Goal: Task Accomplishment & Management: Use online tool/utility

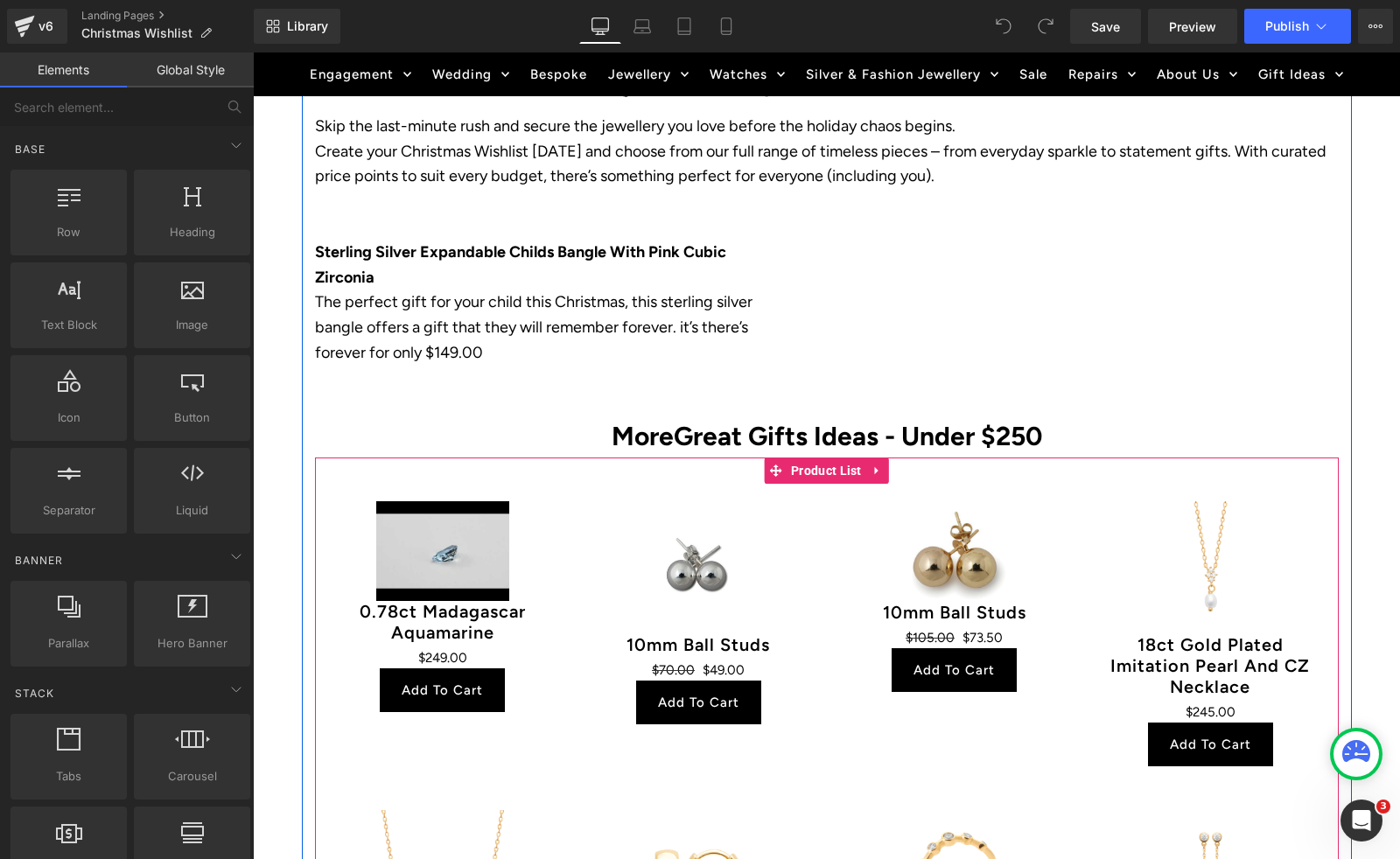
scroll to position [624, 0]
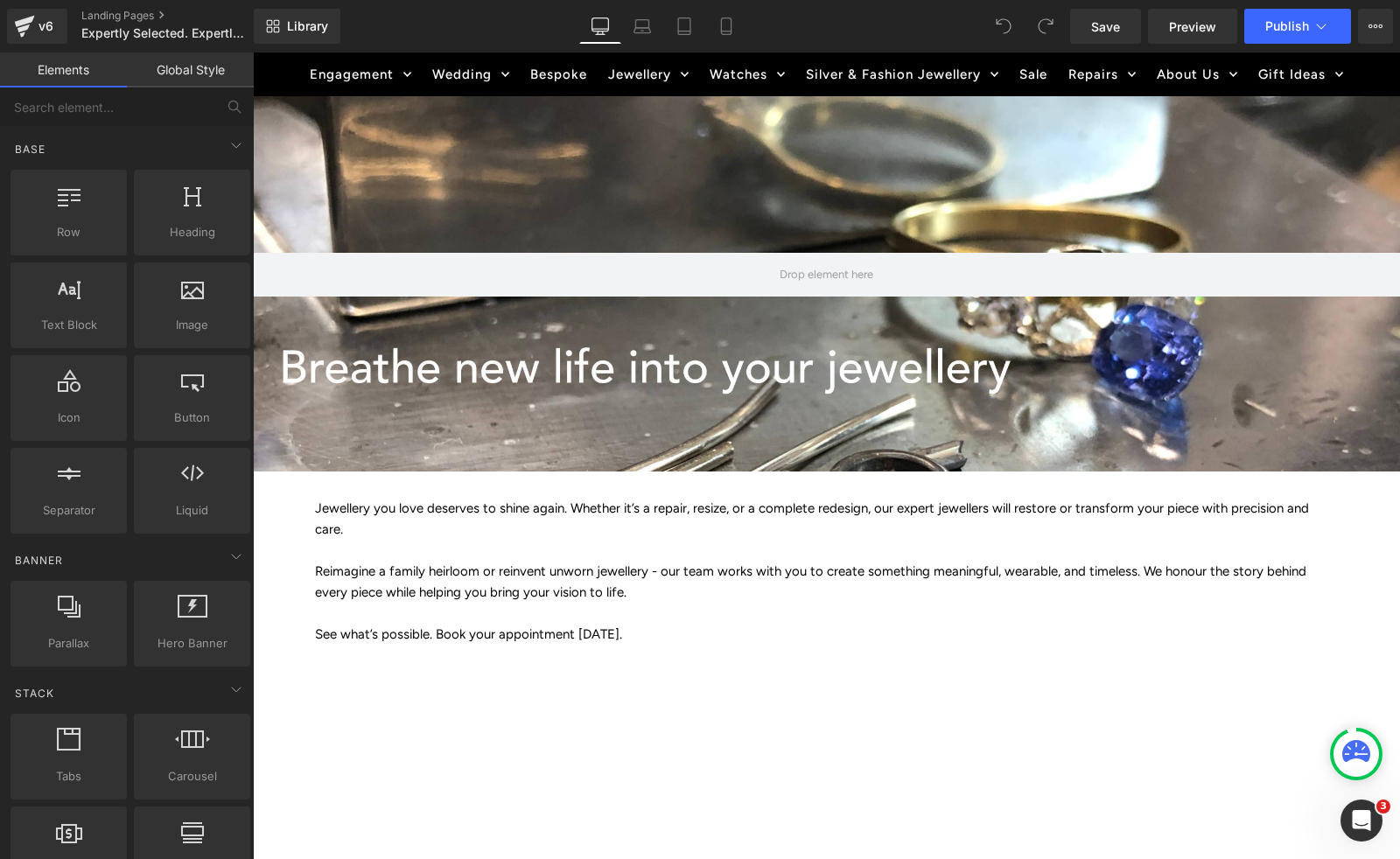
scroll to position [175, 0]
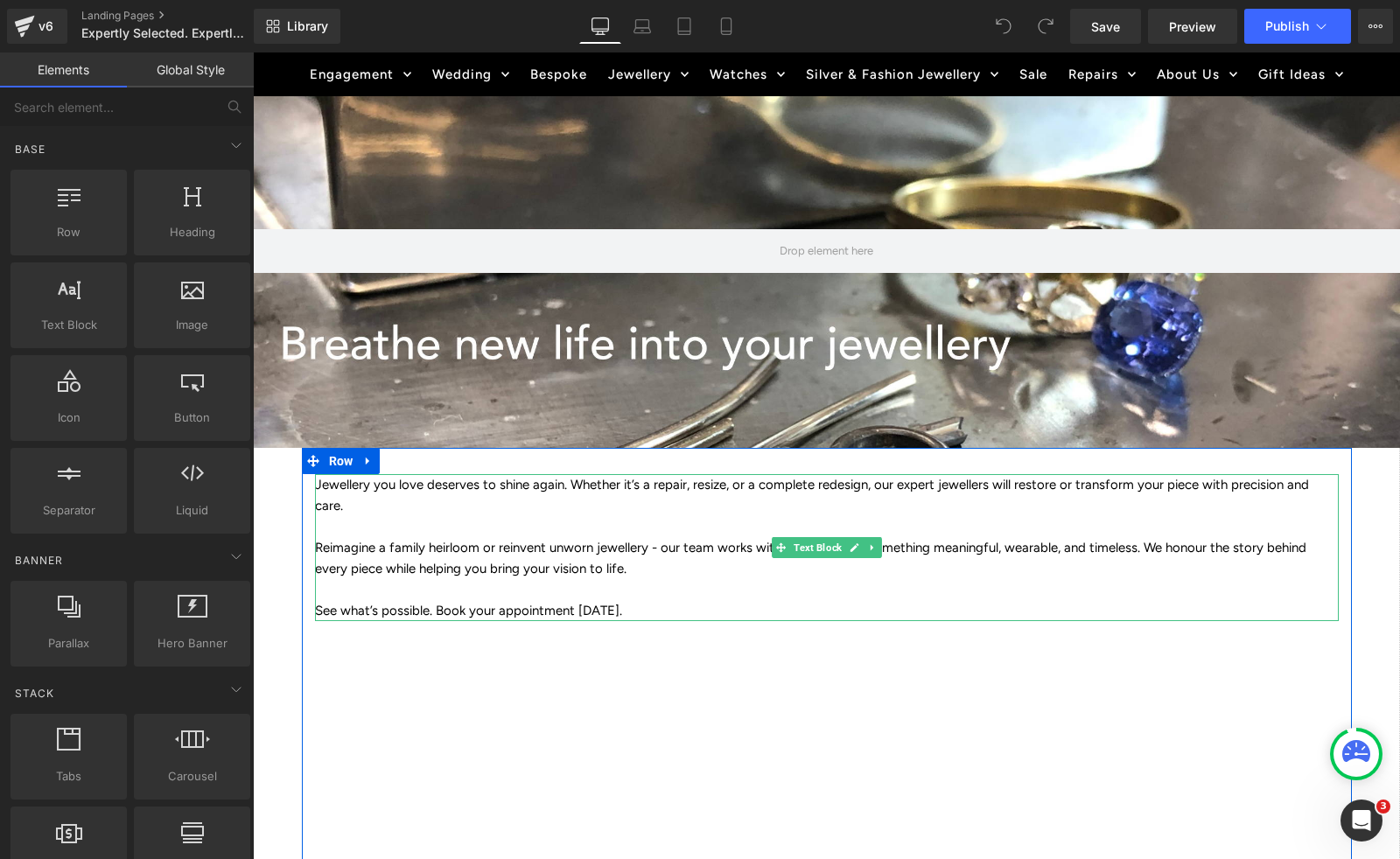
click at [388, 510] on p "Jewellery you love deserves to shine again. Whether it’s a repair, resize, or a…" at bounding box center [826, 494] width 1023 height 42
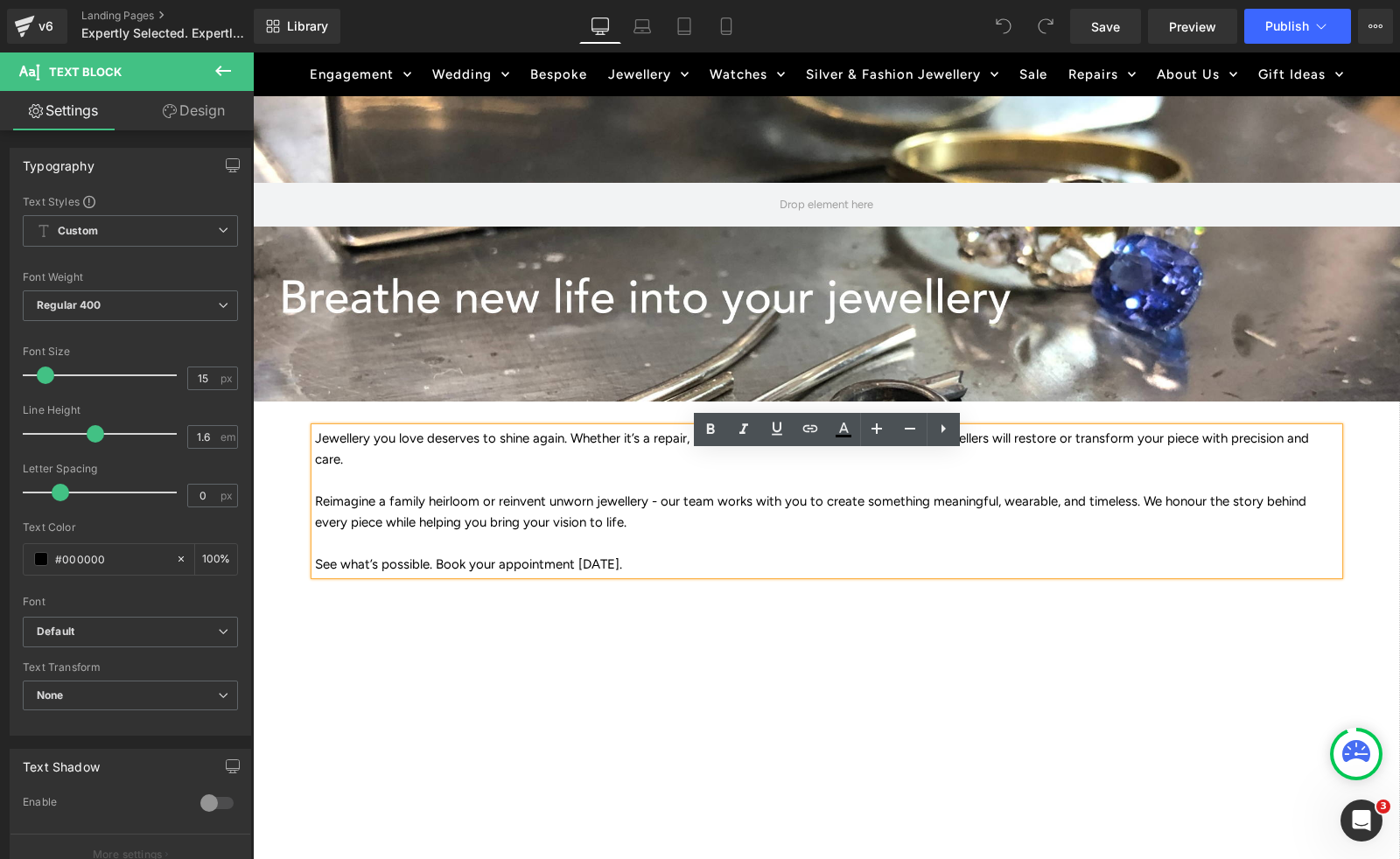
scroll to position [242, 0]
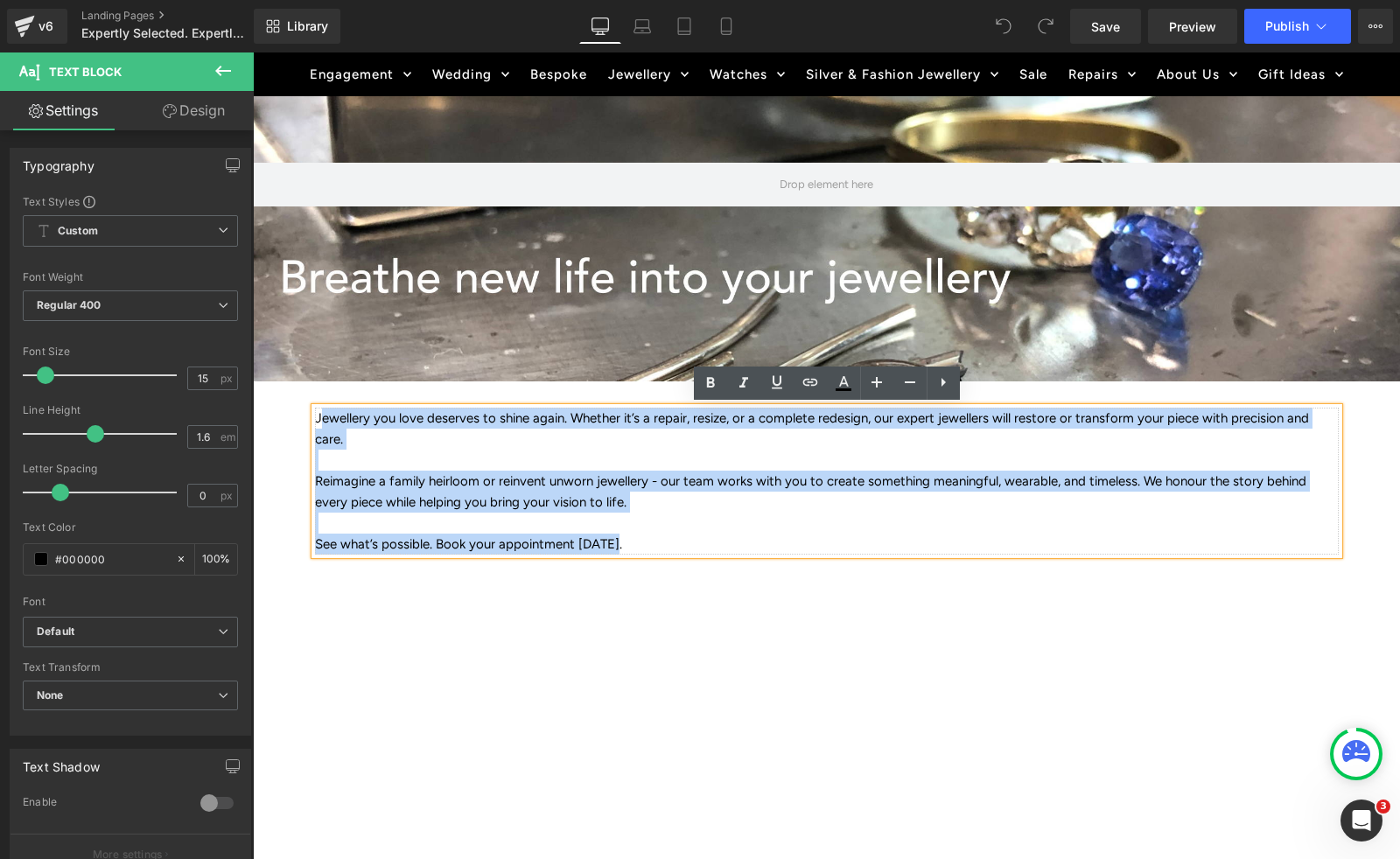
drag, startPoint x: 319, startPoint y: 417, endPoint x: 652, endPoint y: 546, distance: 357.1
click at [652, 546] on div "Jewellery you love deserves to shine again. Whether it’s a repair, resize, or a…" at bounding box center [826, 482] width 1023 height 147
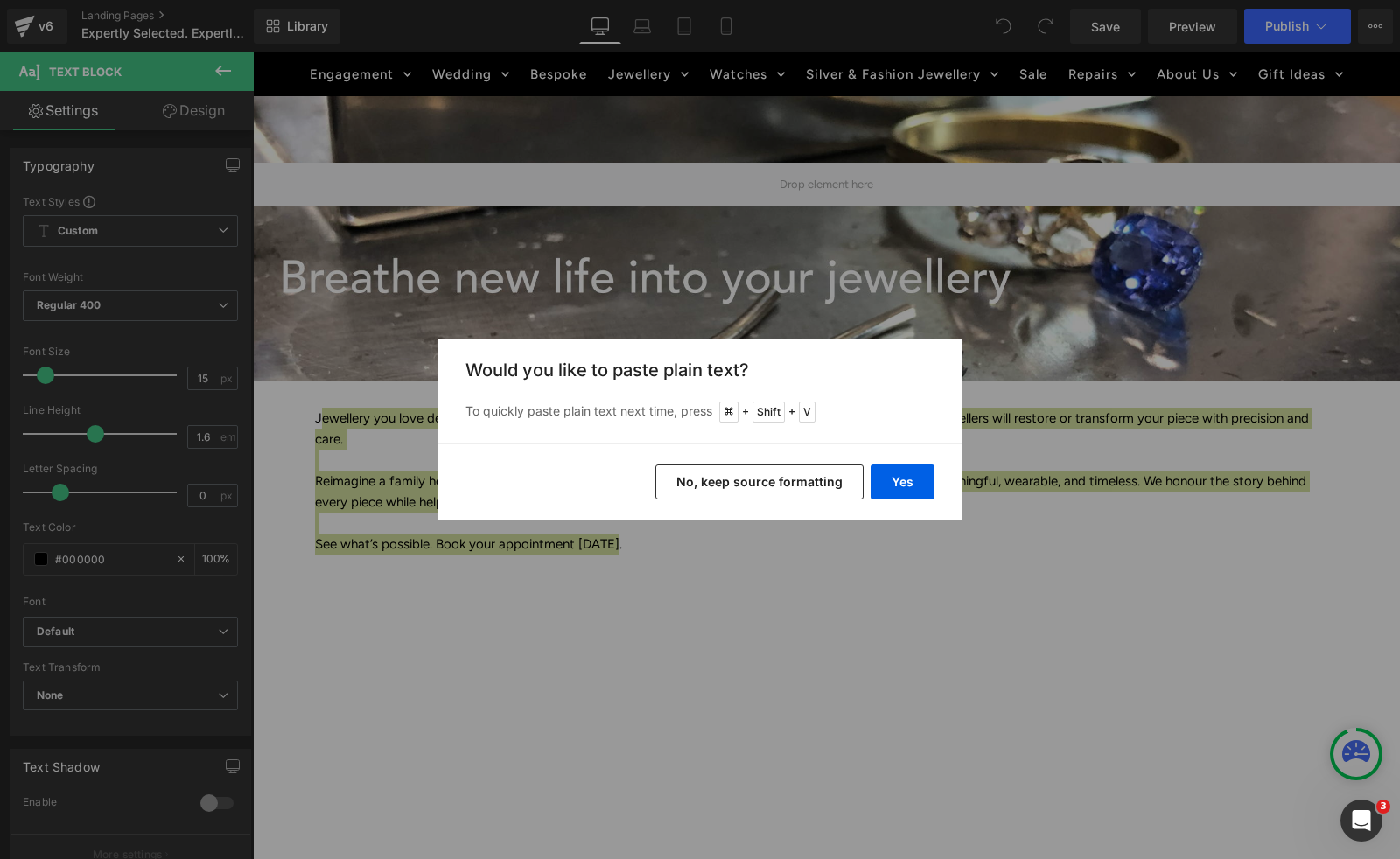
click at [778, 492] on button "No, keep source formatting" at bounding box center [760, 483] width 208 height 35
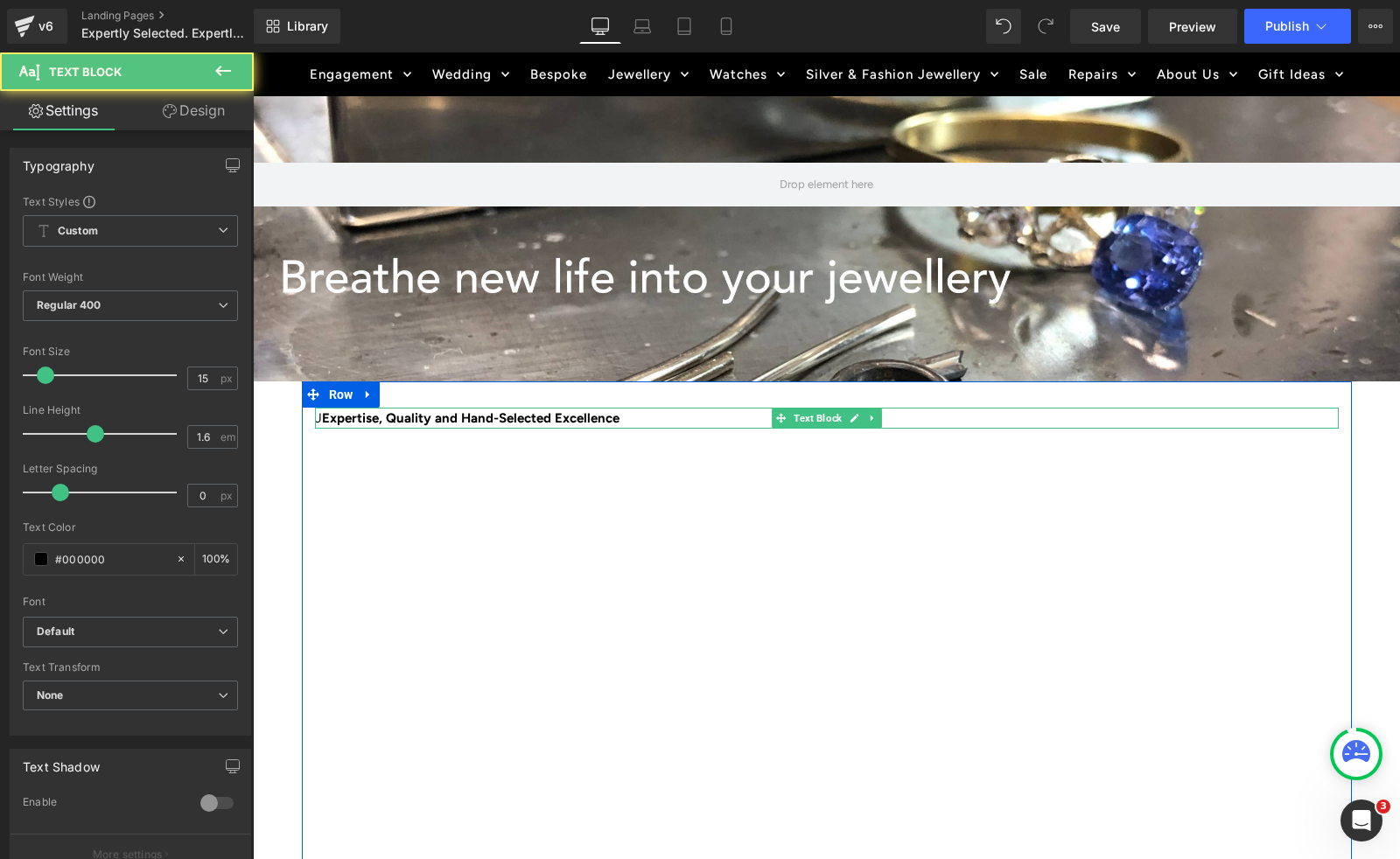
click at [322, 418] on b "Expertise, Quality and Hand-Selected Excellence" at bounding box center [471, 418] width 298 height 16
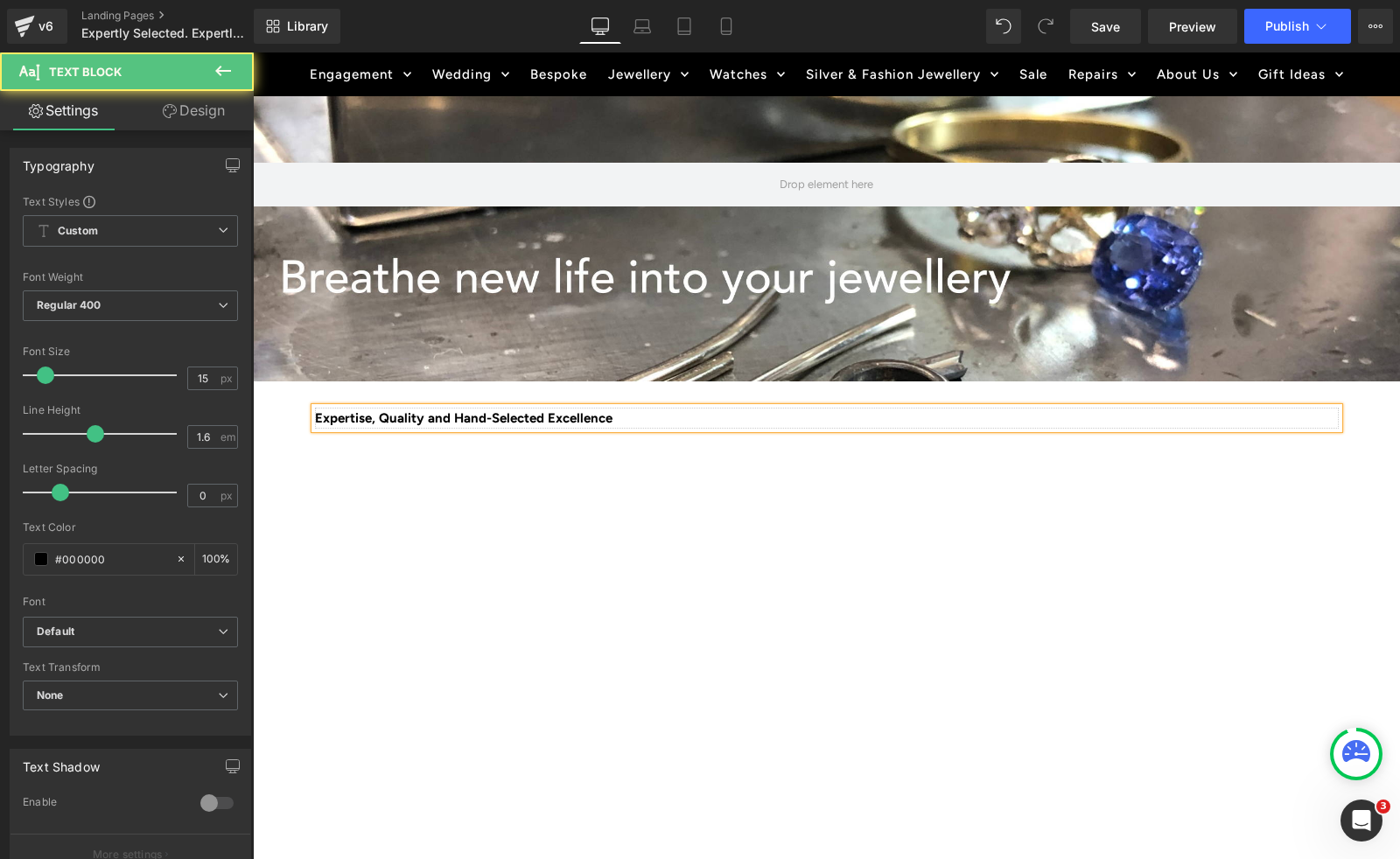
drag, startPoint x: 647, startPoint y: 421, endPoint x: 311, endPoint y: 411, distance: 336.1
click at [315, 411] on div "Expertise, Quality and Hand-Selected Excellence" at bounding box center [826, 418] width 1023 height 21
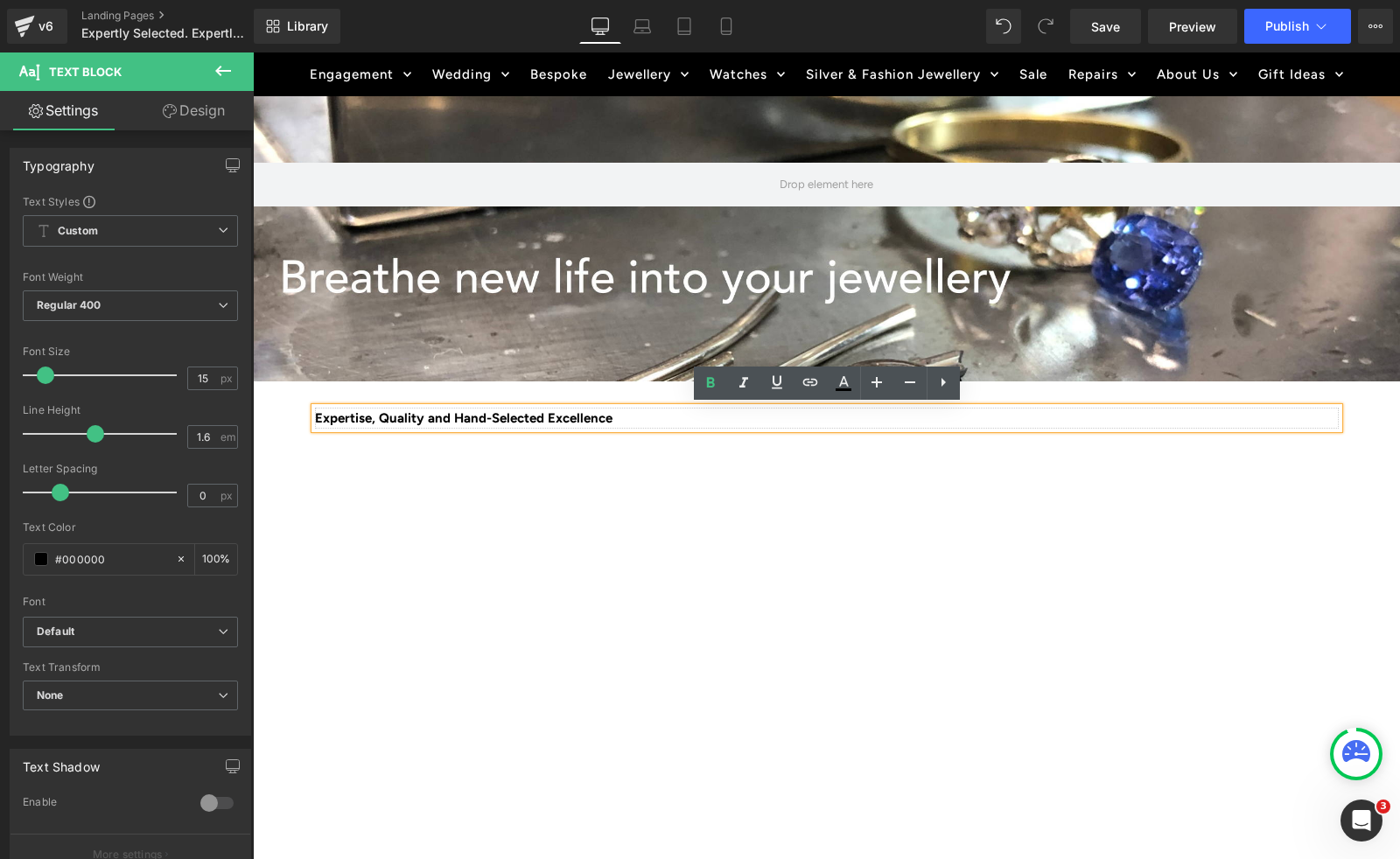
click at [315, 412] on div "Expertise, Quality and Hand-Selected Excellence" at bounding box center [826, 418] width 1023 height 21
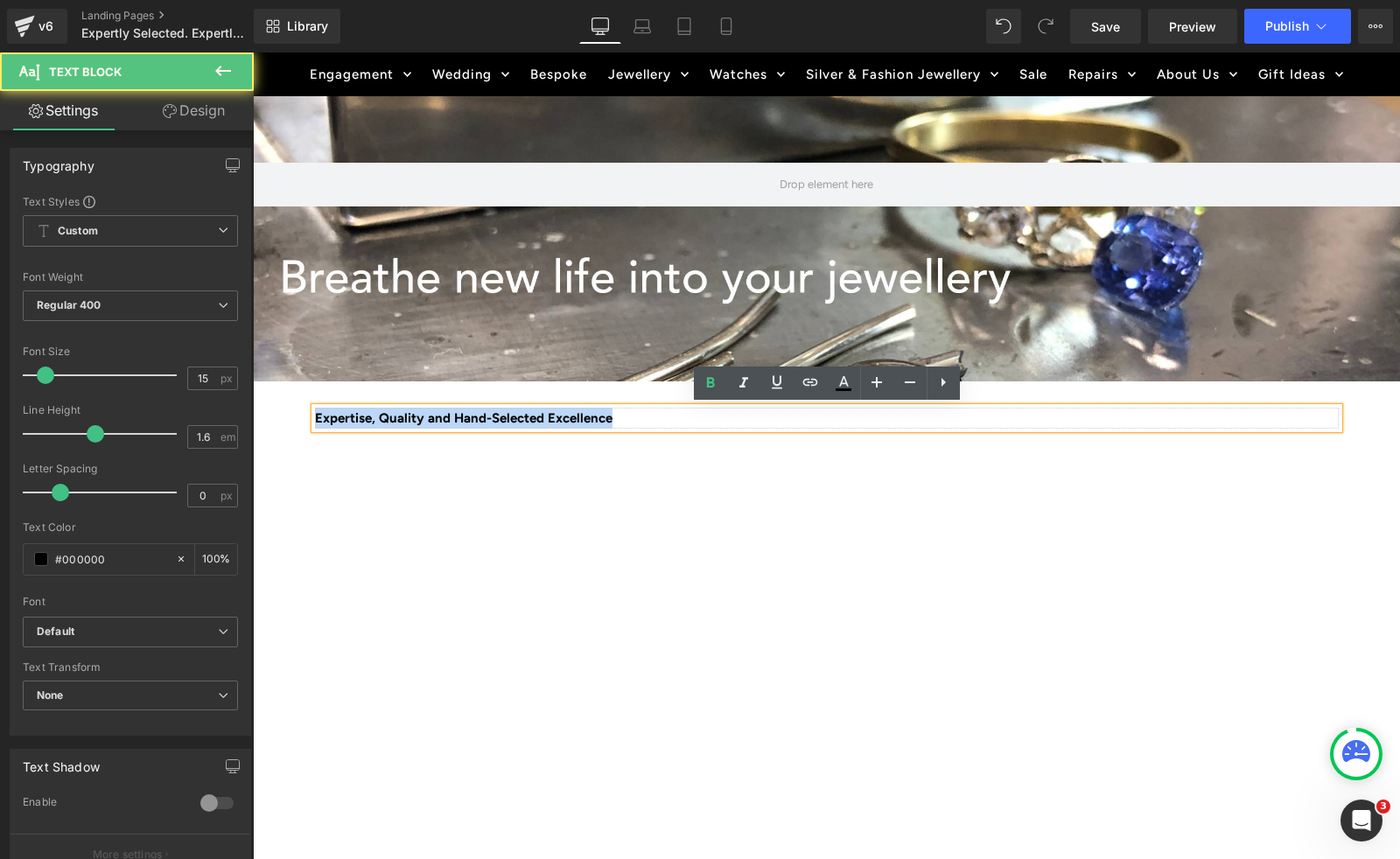
drag, startPoint x: 632, startPoint y: 415, endPoint x: 301, endPoint y: 407, distance: 331.1
click at [302, 408] on div "Expertise, Quality and Hand-Selected Excellence Text Block Youtube Row" at bounding box center [827, 716] width 1050 height 617
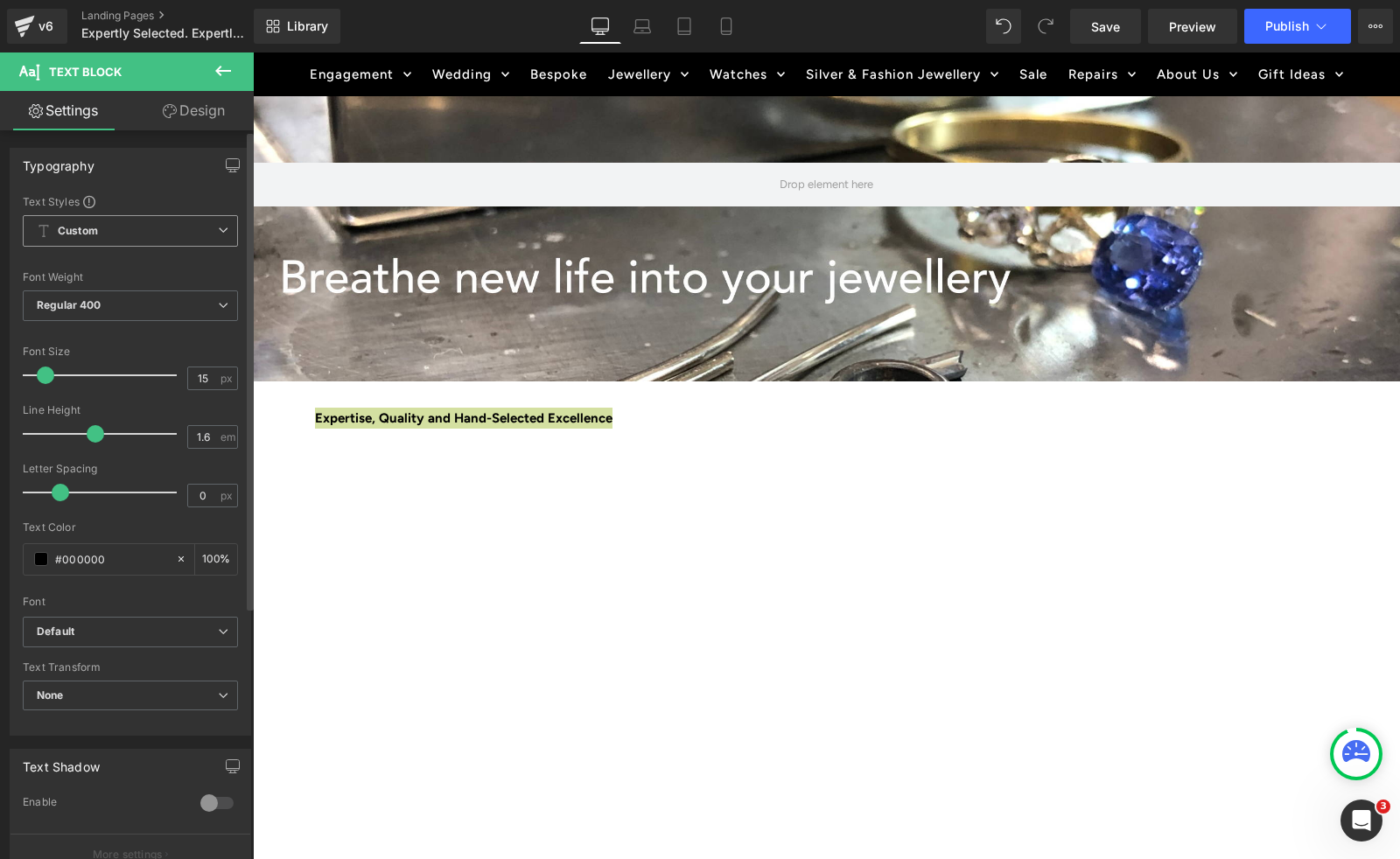
click at [208, 230] on span "Custom Setup Global Style" at bounding box center [130, 231] width 215 height 31
click at [208, 230] on span "Custom Setup Global Style" at bounding box center [127, 231] width 208 height 31
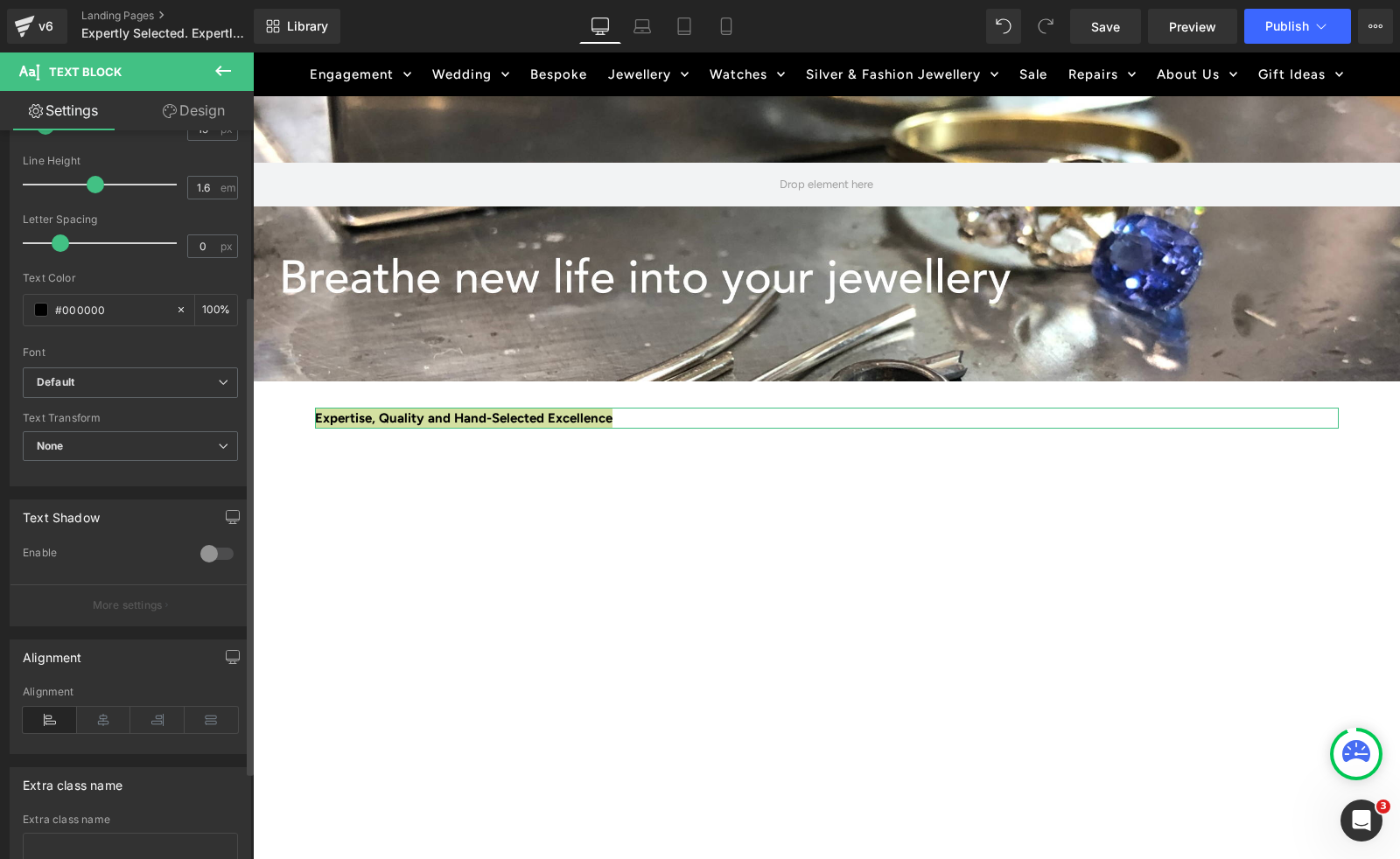
scroll to position [251, 0]
click at [113, 719] on icon at bounding box center [103, 718] width 54 height 27
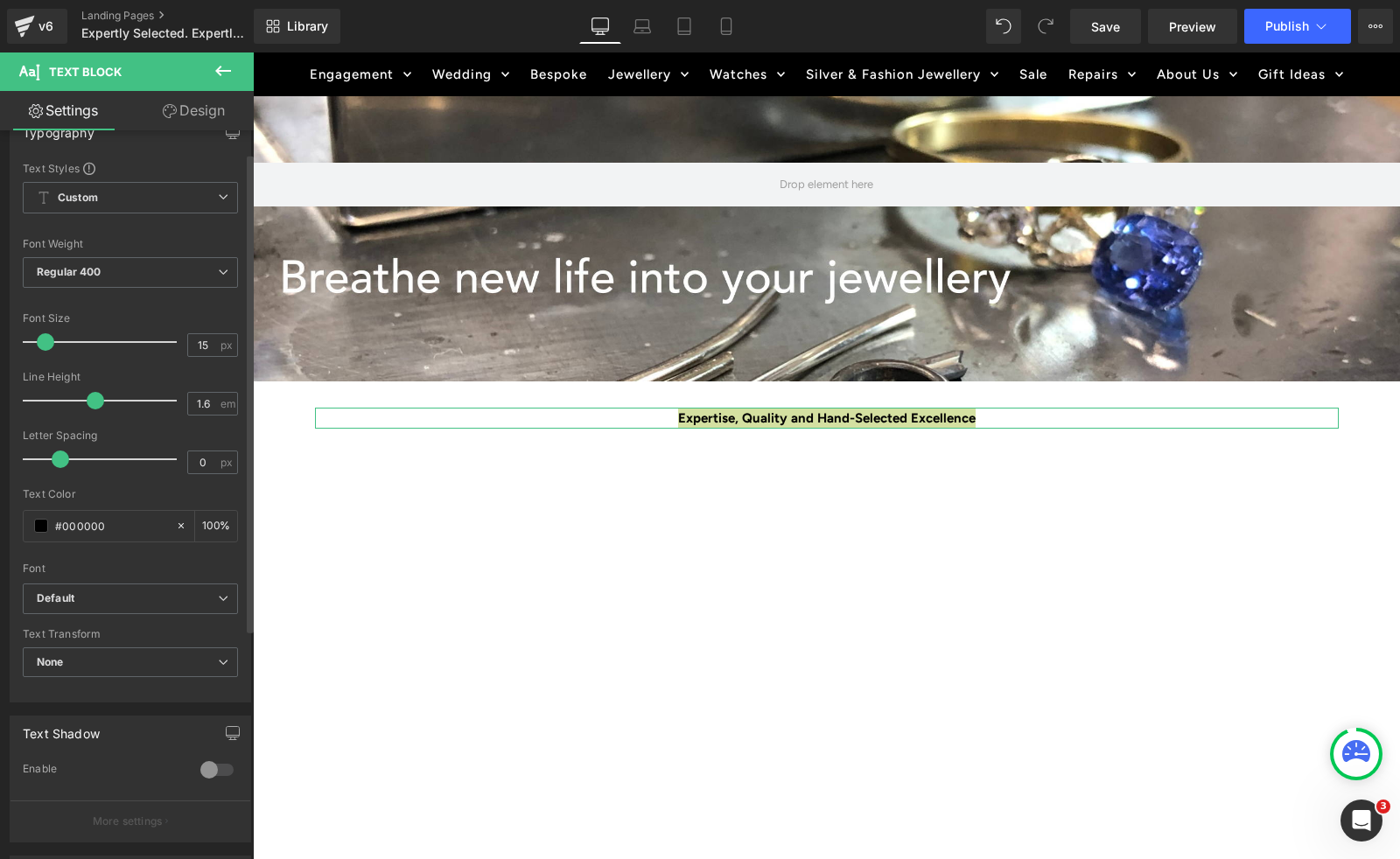
scroll to position [0, 0]
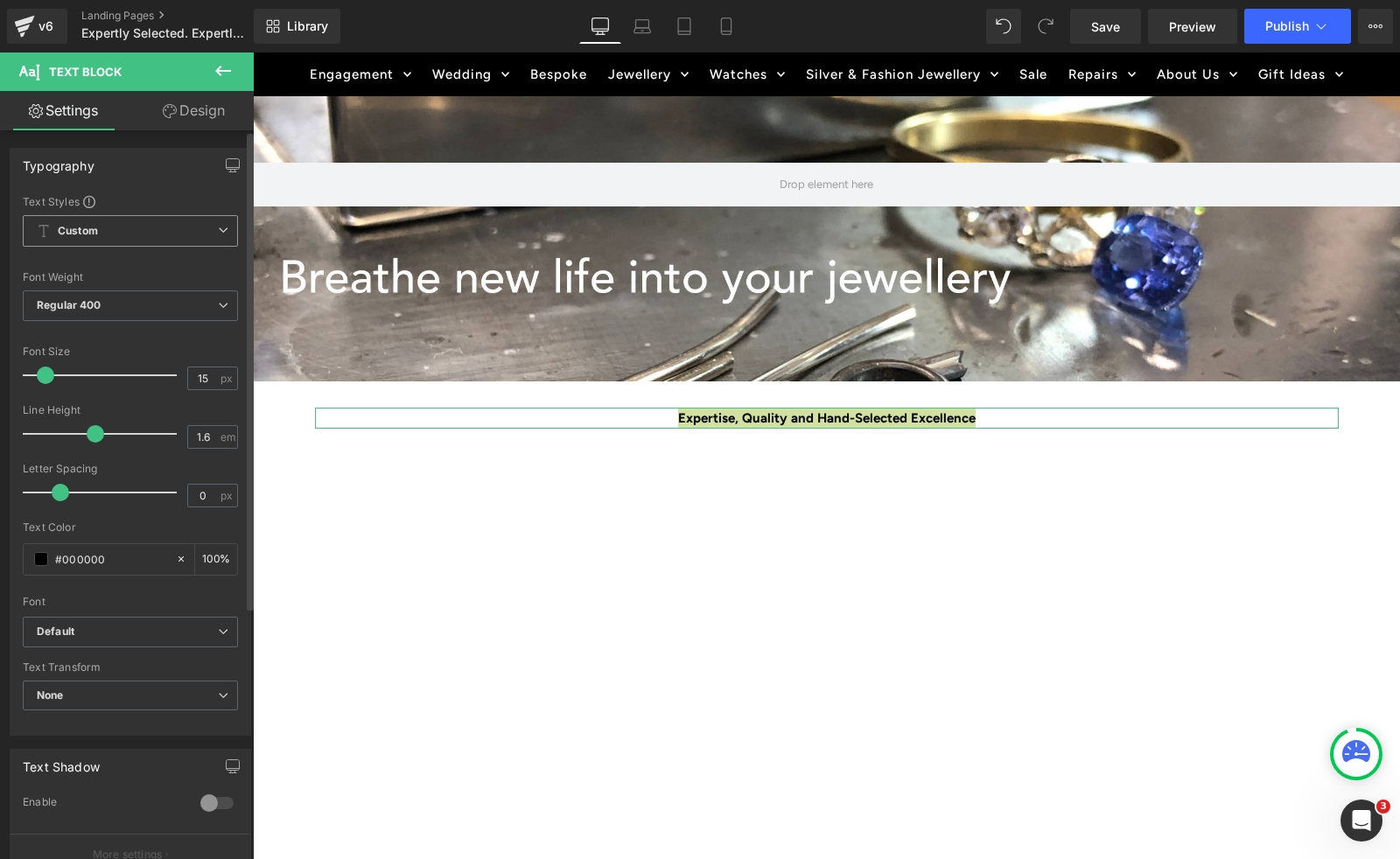
click at [145, 223] on span "Custom Setup Global Style" at bounding box center [130, 231] width 215 height 31
click at [145, 223] on span "Custom Setup Global Style" at bounding box center [127, 231] width 208 height 31
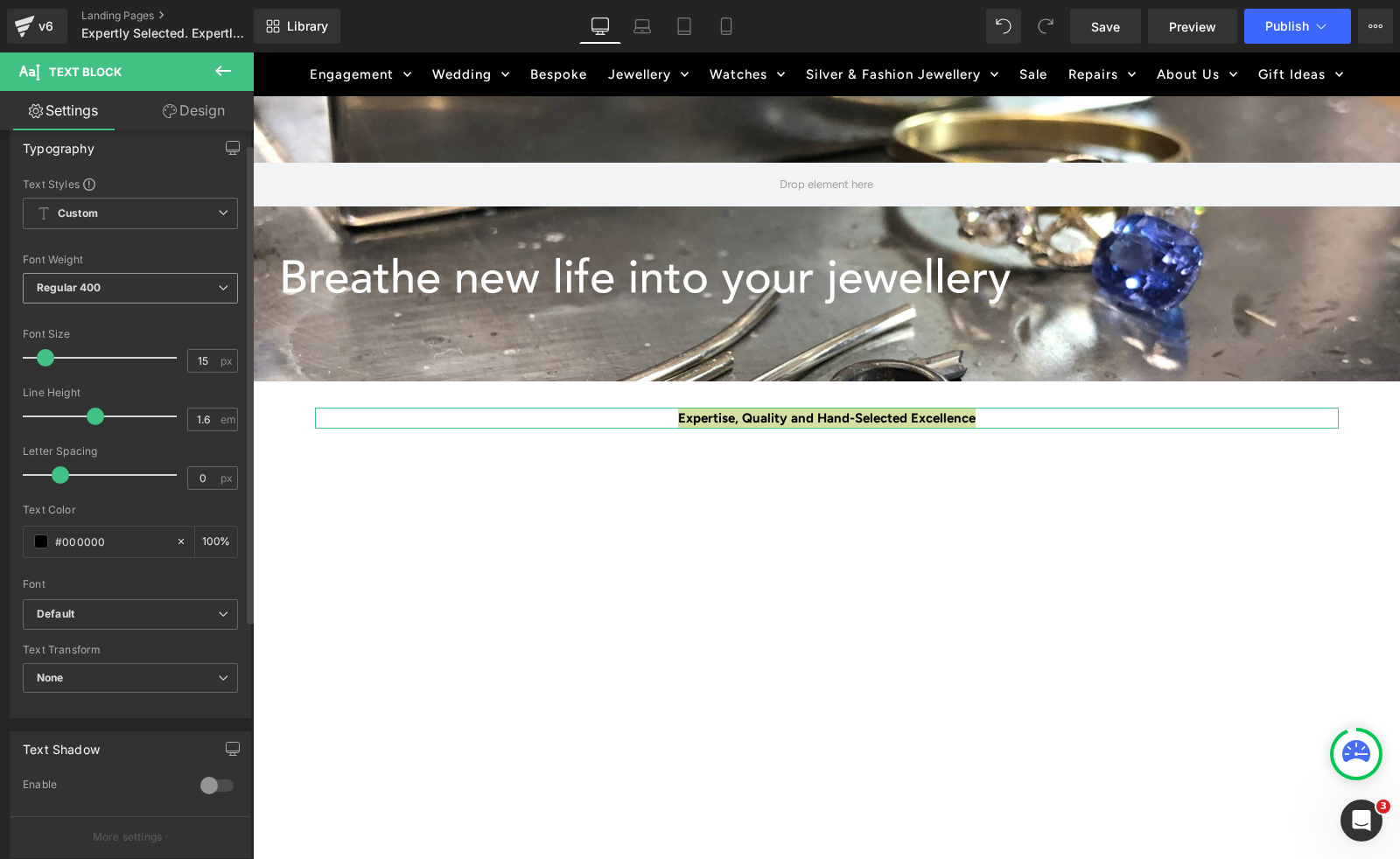
scroll to position [24, 0]
click at [132, 281] on span "Regular 400" at bounding box center [130, 281] width 215 height 30
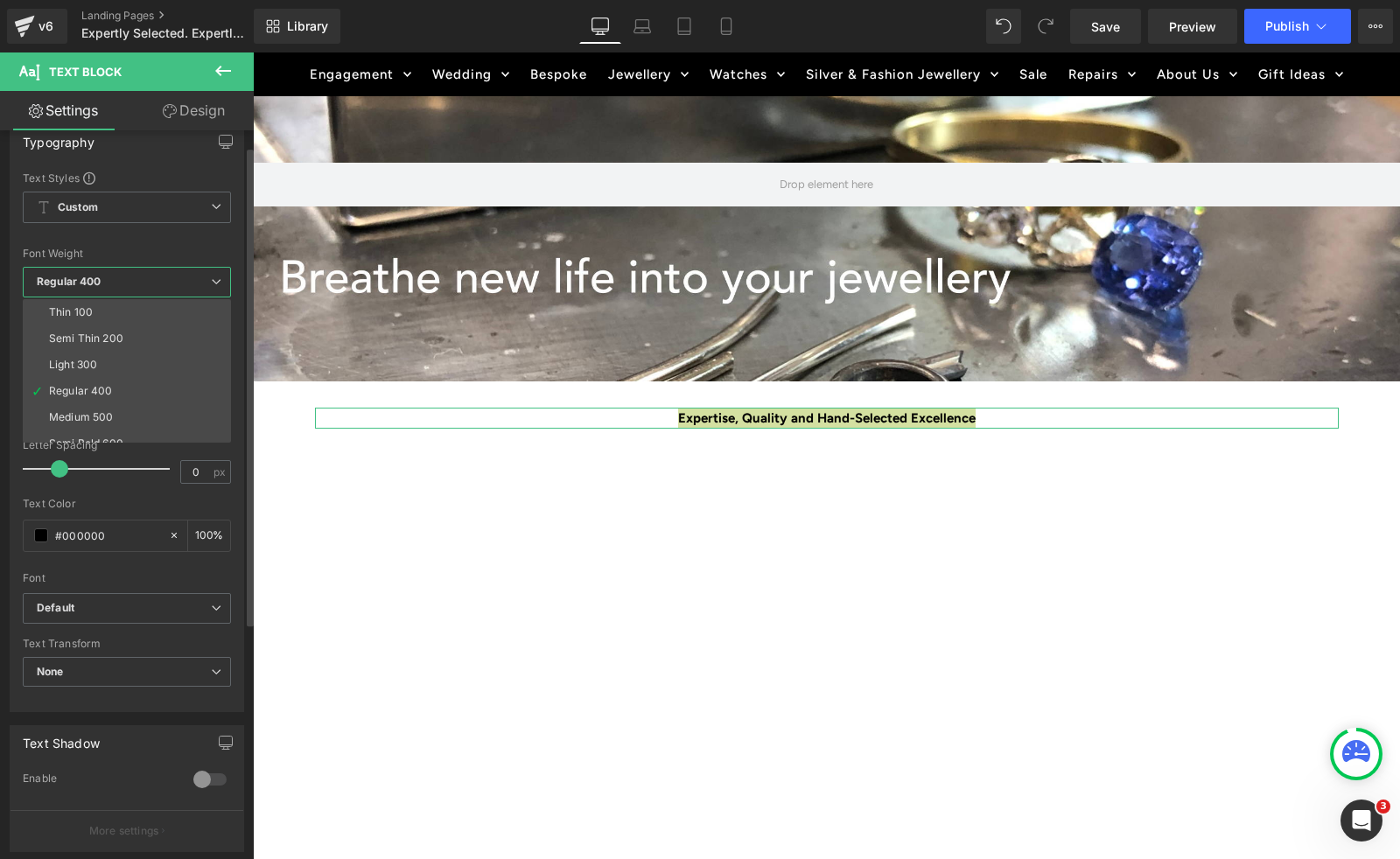
click at [132, 281] on span "Regular 400" at bounding box center [127, 281] width 208 height 30
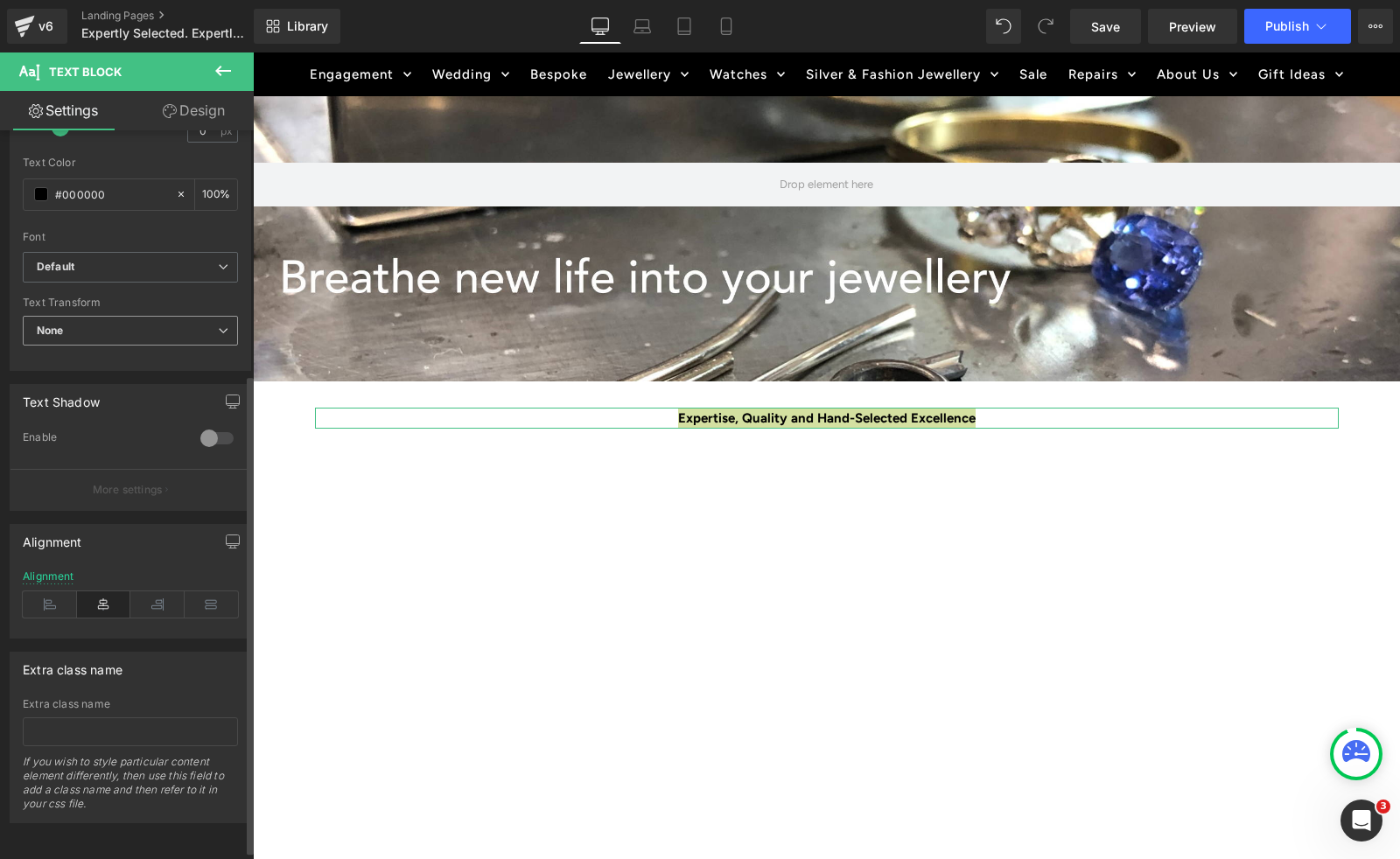
scroll to position [381, 0]
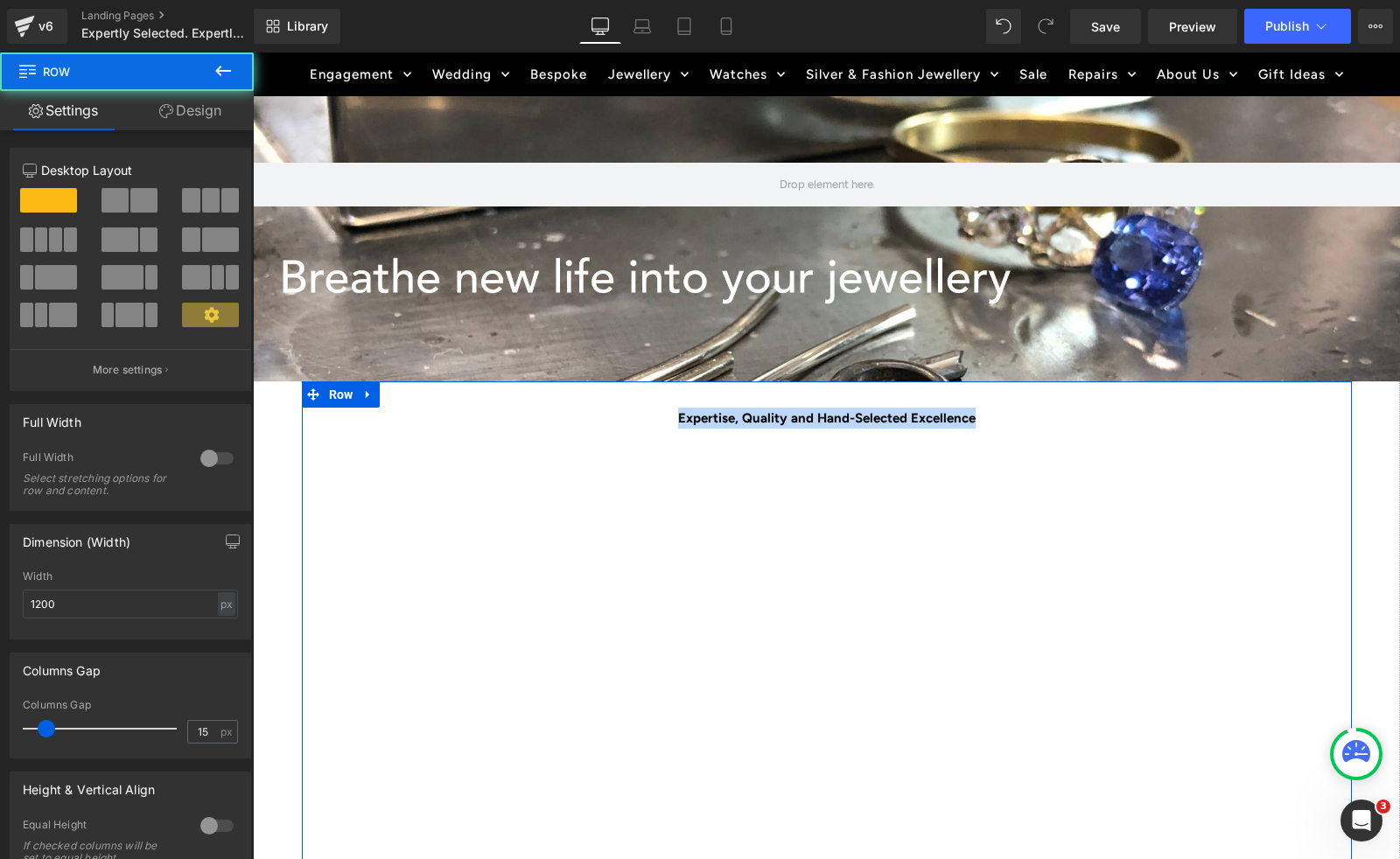
click at [565, 396] on div "Expertise, Quality and Hand-Selected Excellence Text Block Youtube Row Row" at bounding box center [827, 708] width 1050 height 653
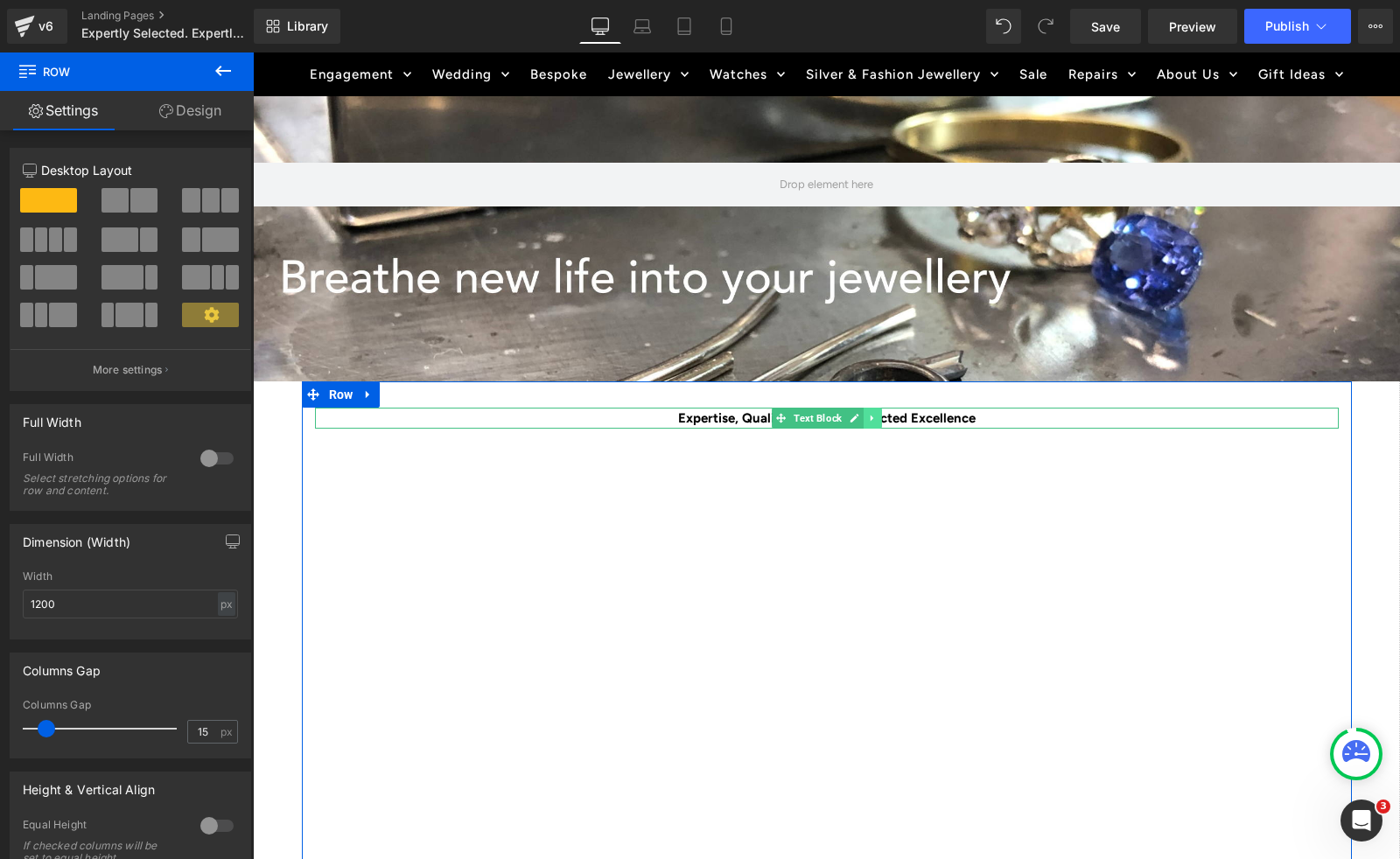
click at [870, 418] on icon at bounding box center [871, 419] width 3 height 6
click at [990, 417] on p "Expertise, Quality and Hand-Selected Excellence" at bounding box center [826, 418] width 1023 height 21
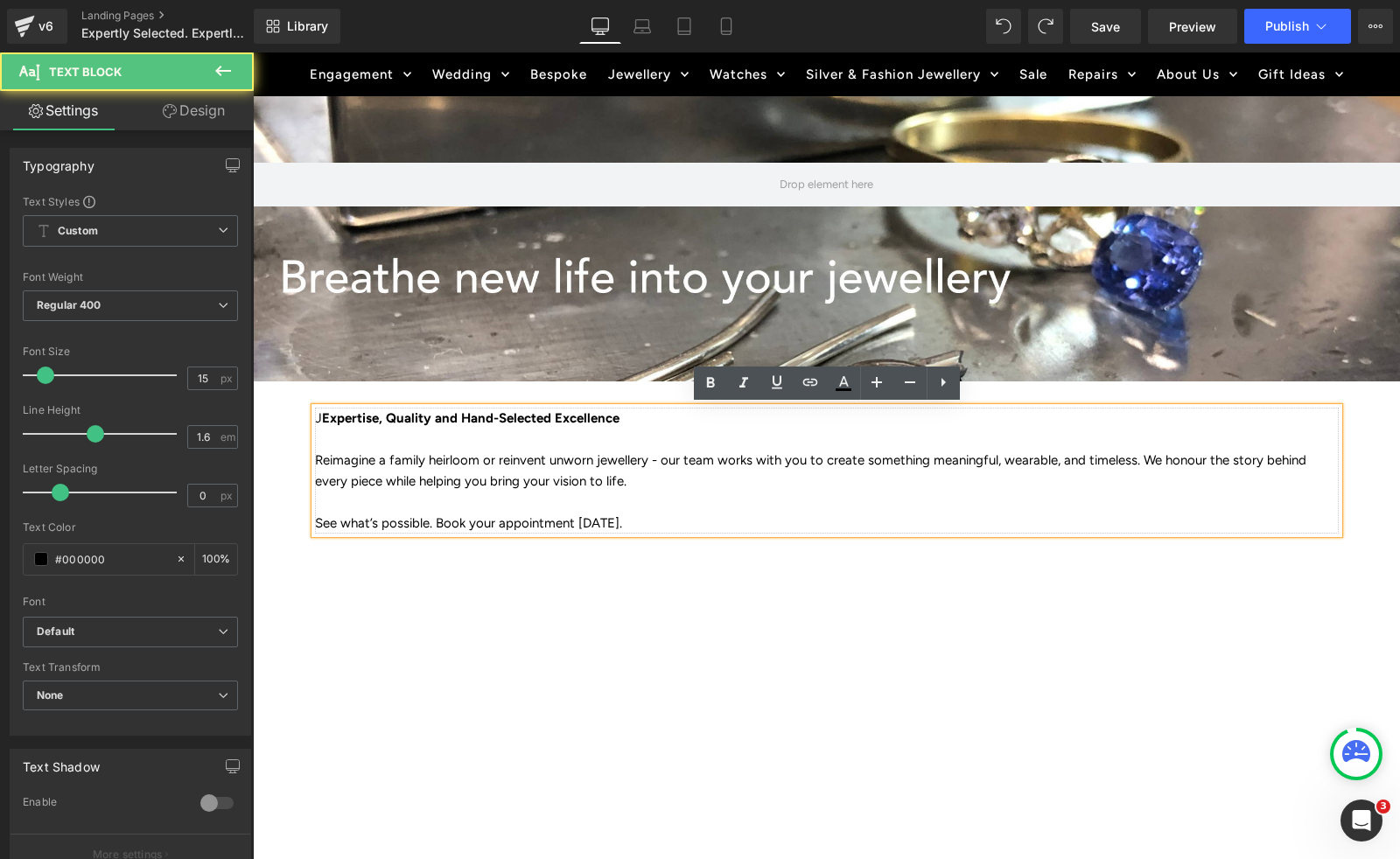
click at [323, 418] on b "Expertise, Quality and Hand-Selected Excellence" at bounding box center [471, 418] width 298 height 16
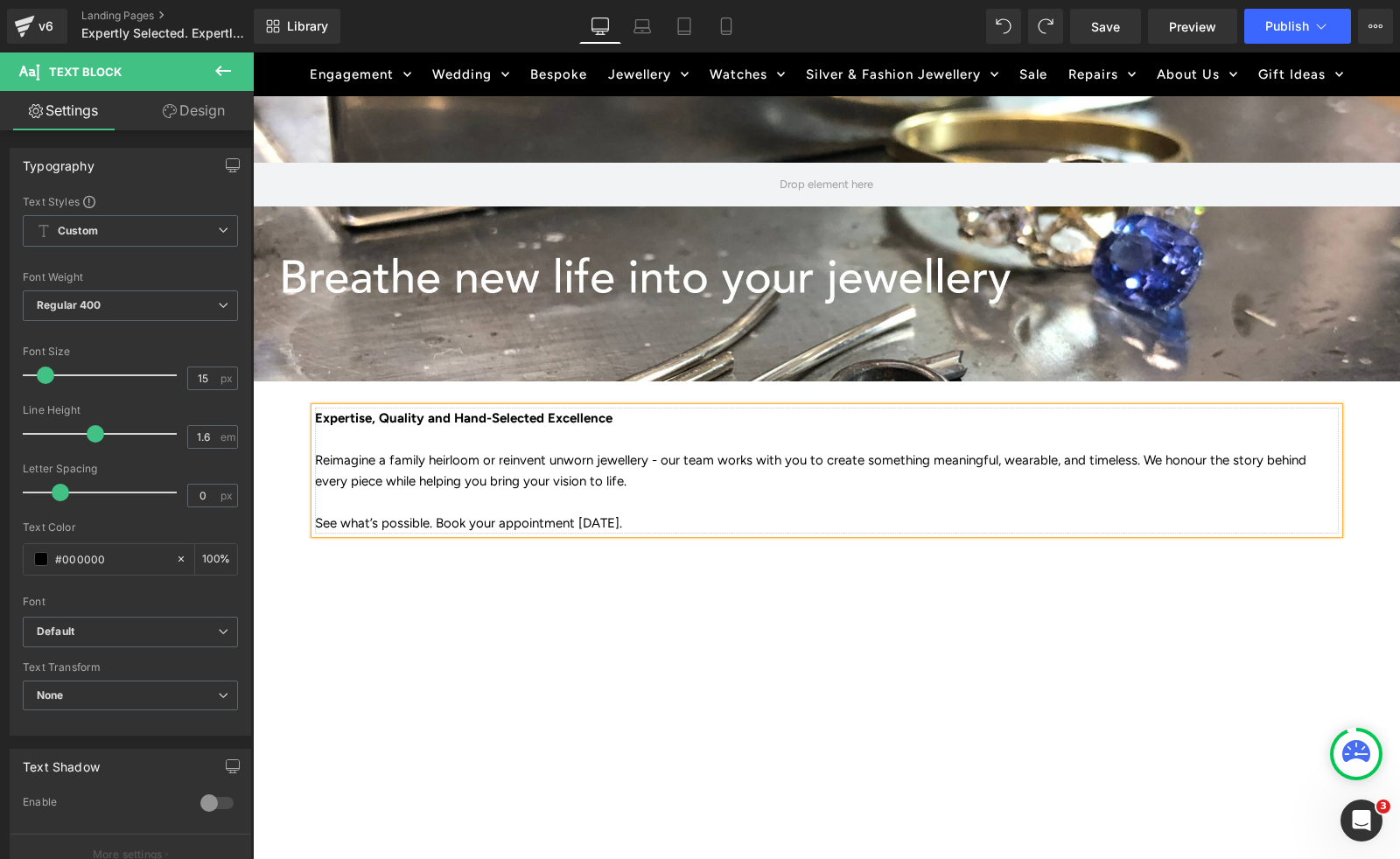
click at [332, 464] on p "Reimagine a family heirloom or reinvent unworn jewellery - our team works with …" at bounding box center [826, 470] width 1023 height 42
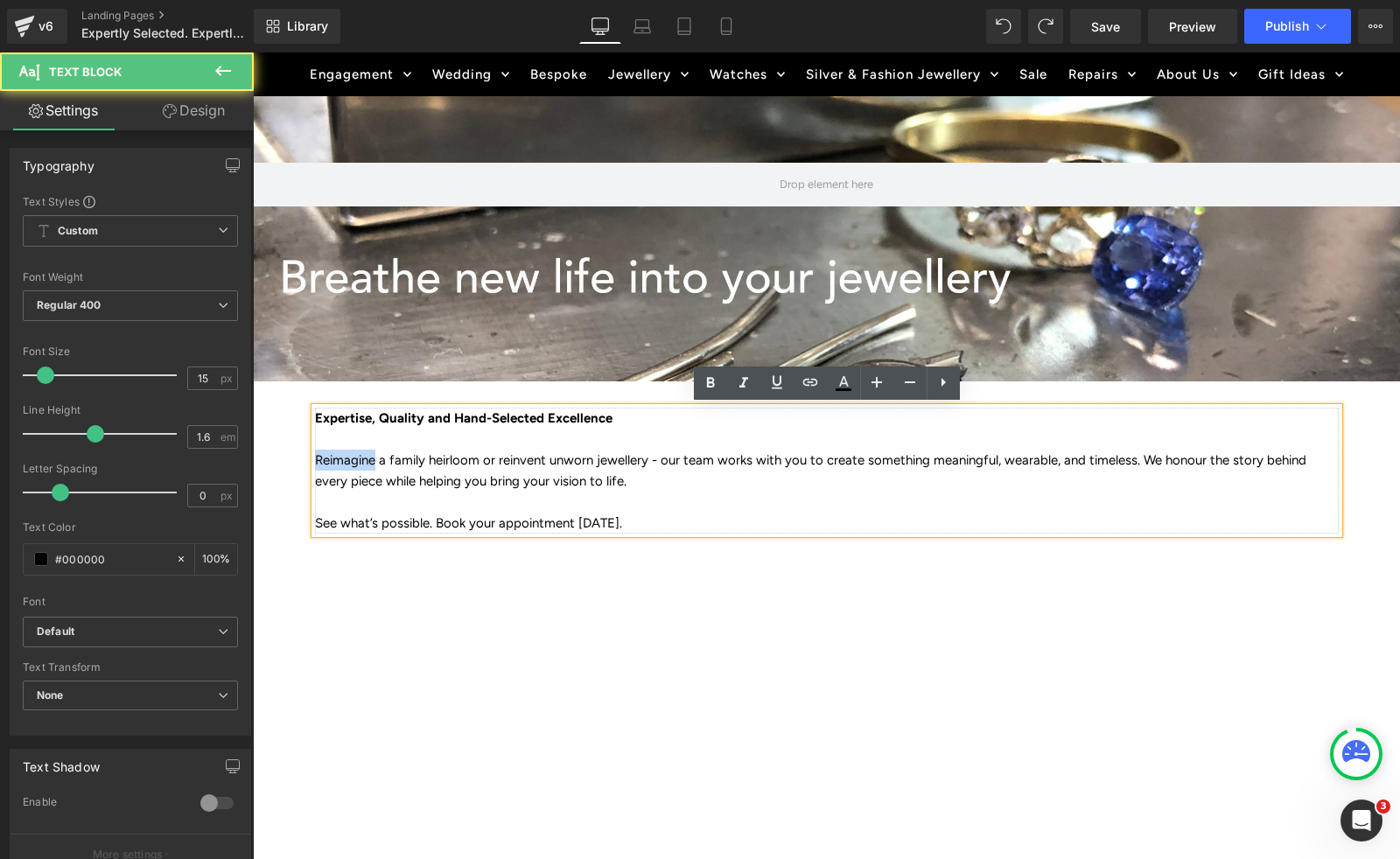
click at [332, 464] on p "Reimagine a family heirloom or reinvent unworn jewellery - our team works with …" at bounding box center [826, 470] width 1023 height 42
click at [330, 473] on p "Reimagine a family heirloom or reinvent unworn jewellery - our team works with …" at bounding box center [826, 470] width 1023 height 42
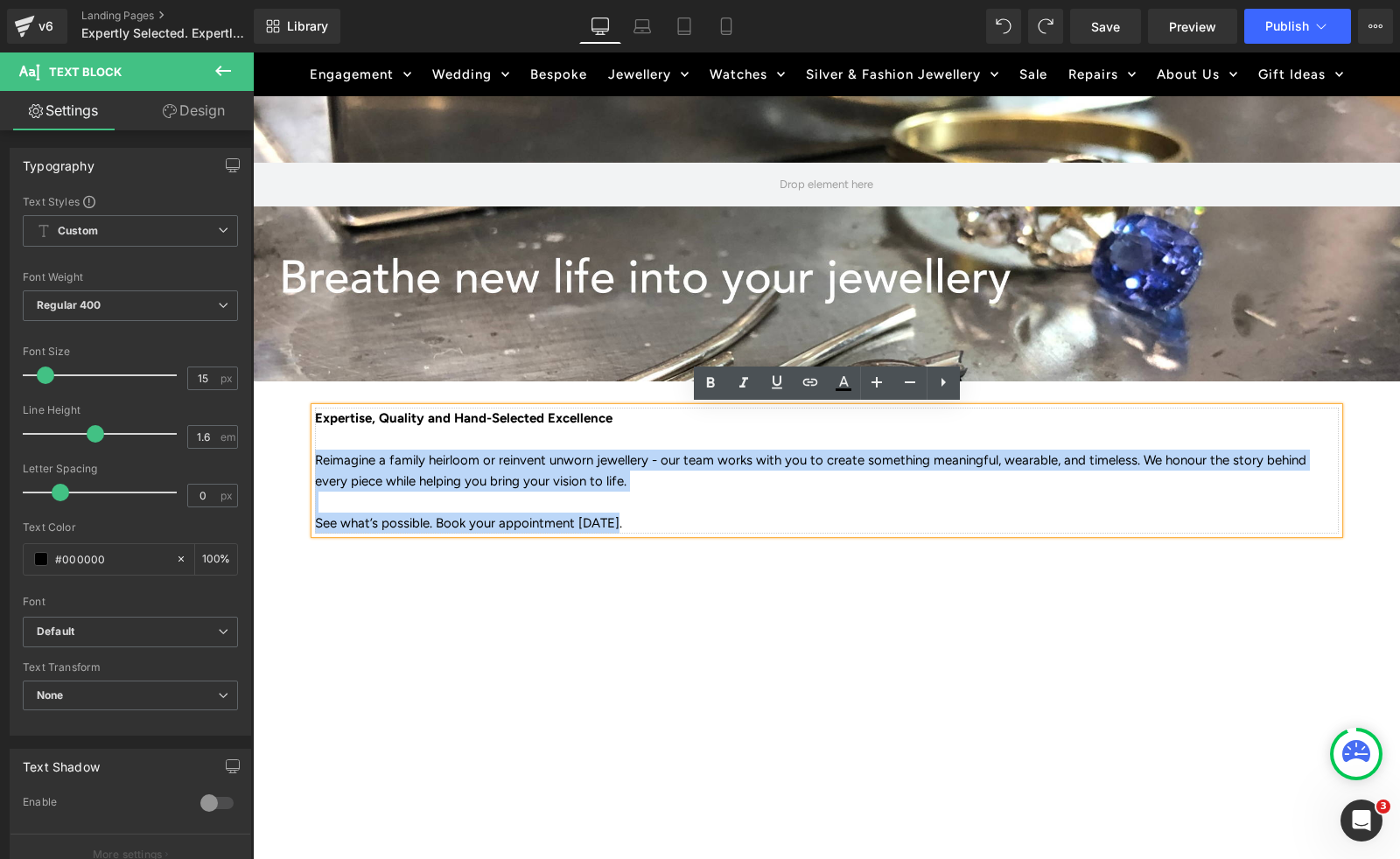
drag, startPoint x: 316, startPoint y: 458, endPoint x: 623, endPoint y: 522, distance: 313.6
click at [623, 522] on div "Expertise, Quality and Hand-Selected Excellence Reimagine a family heirloom or …" at bounding box center [826, 471] width 1023 height 126
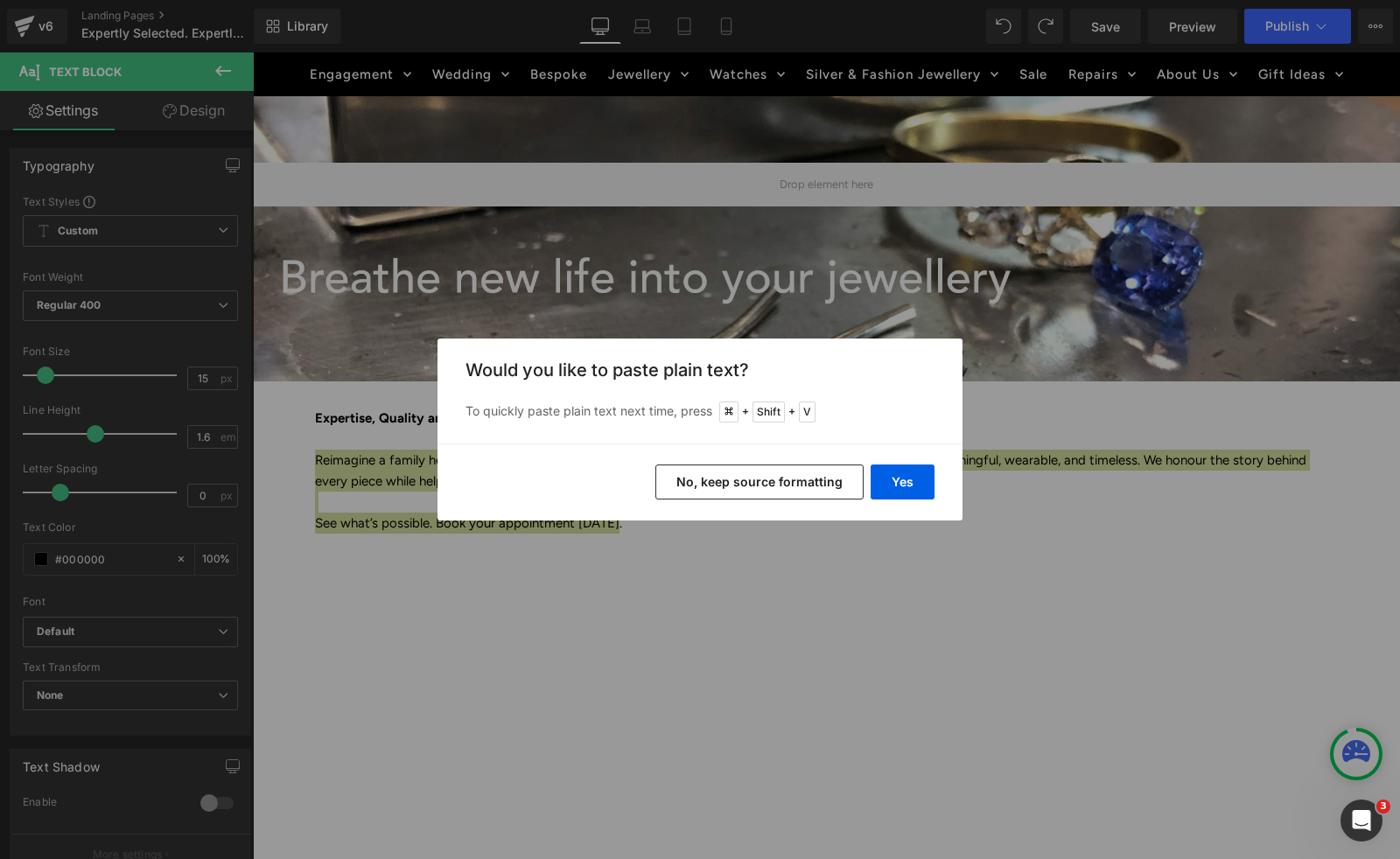
click at [824, 493] on button "No, keep source formatting" at bounding box center [760, 483] width 208 height 35
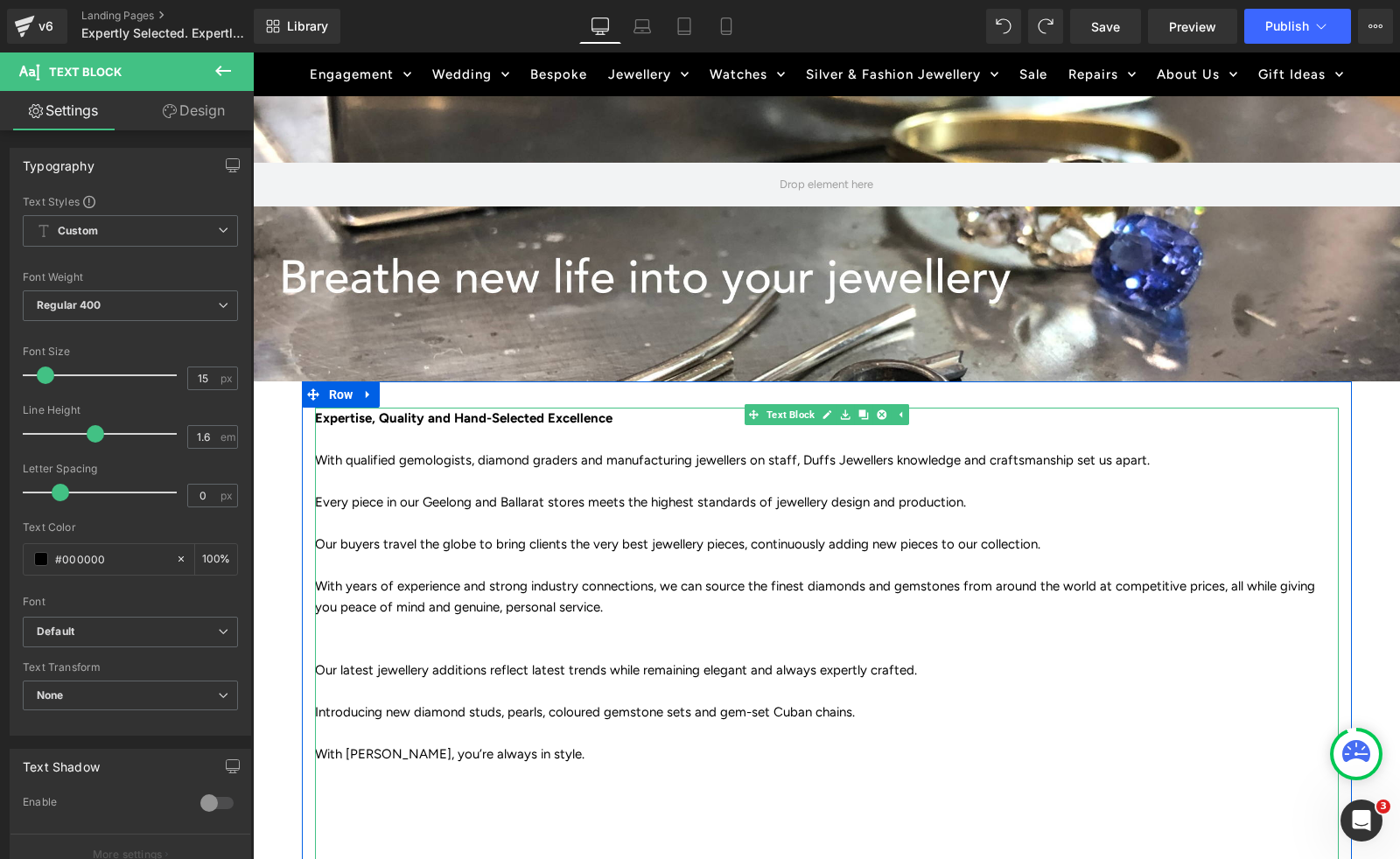
click at [429, 726] on p at bounding box center [826, 732] width 1023 height 21
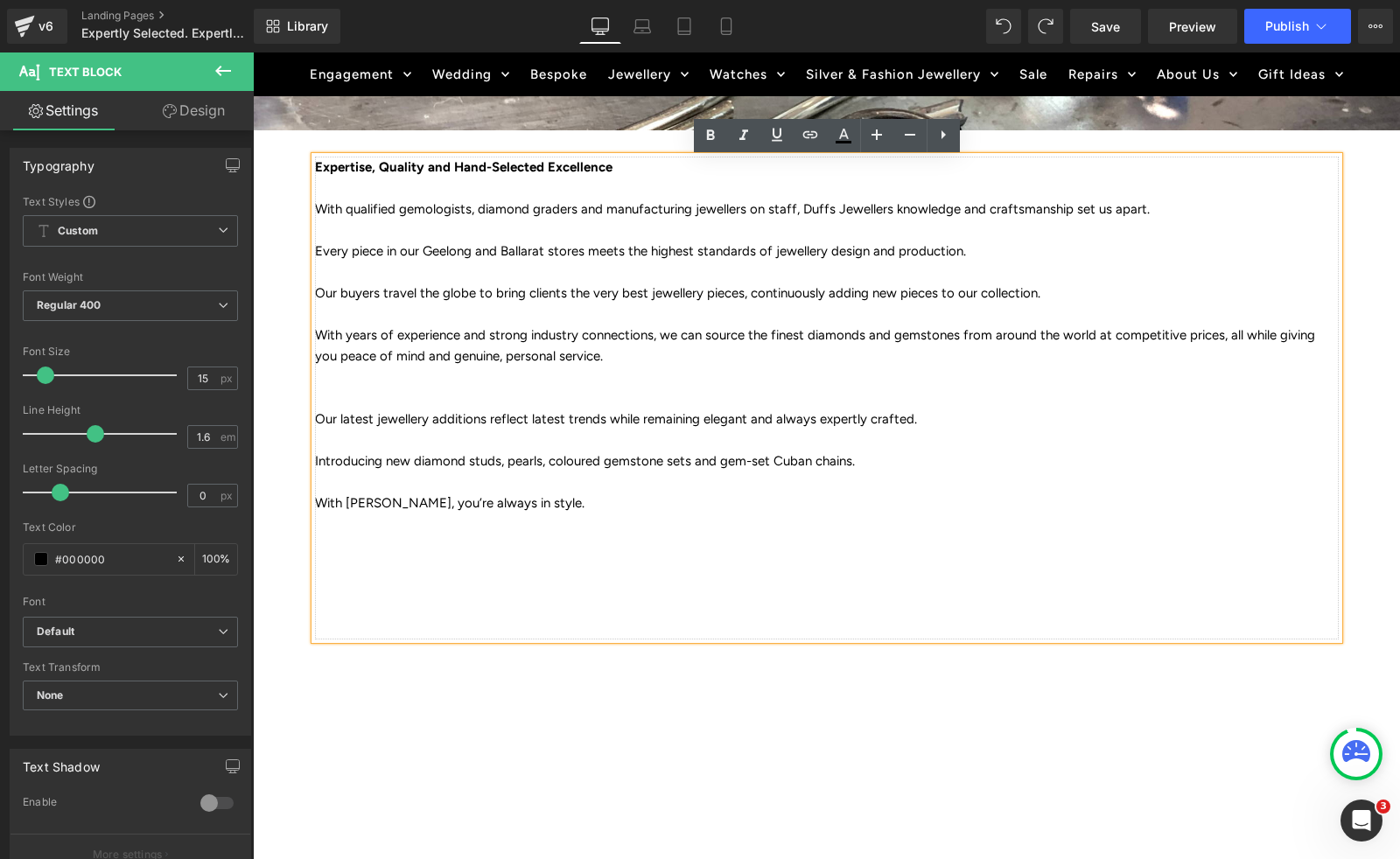
scroll to position [496, 0]
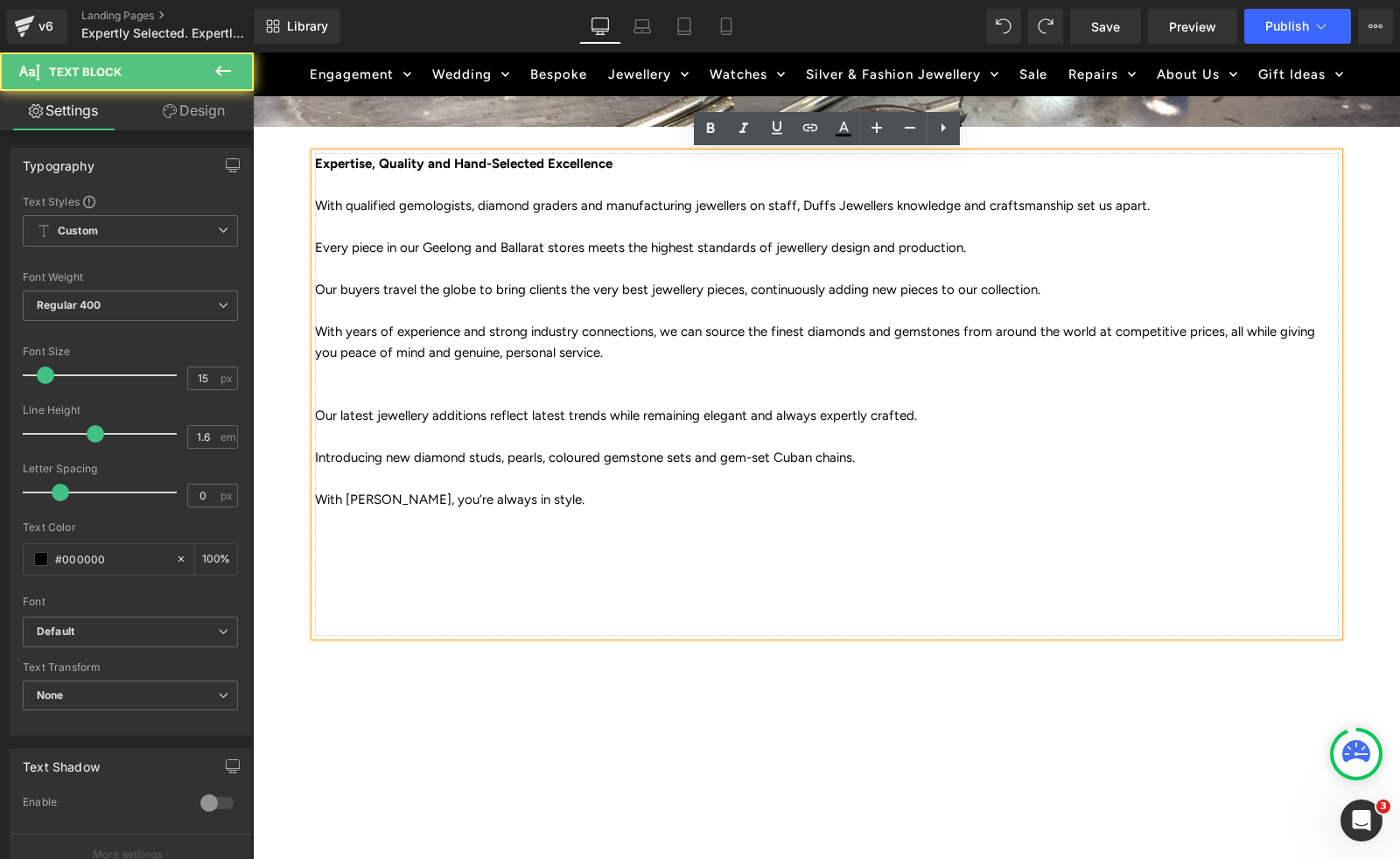
click at [360, 615] on p at bounding box center [826, 625] width 1023 height 21
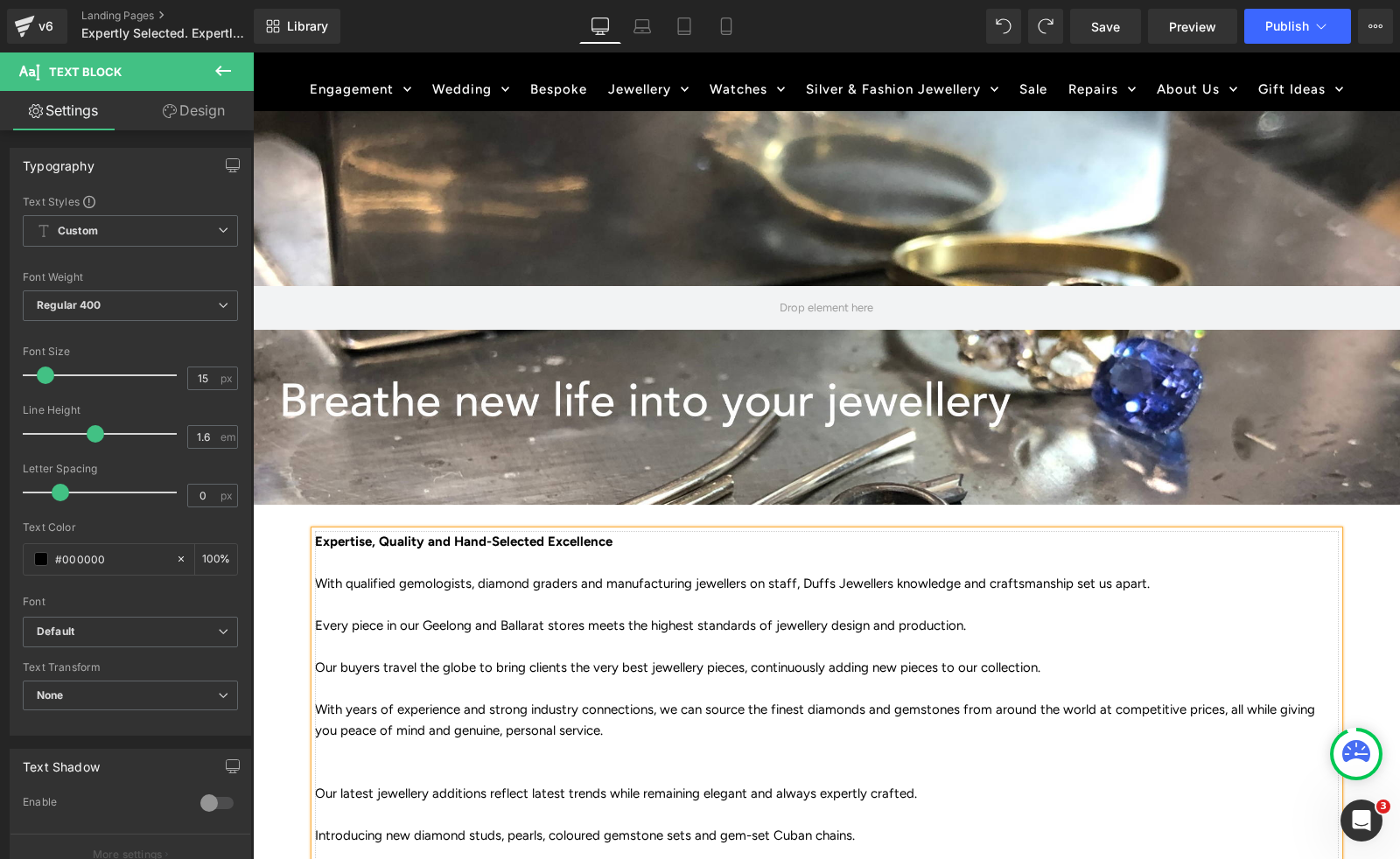
scroll to position [0, 0]
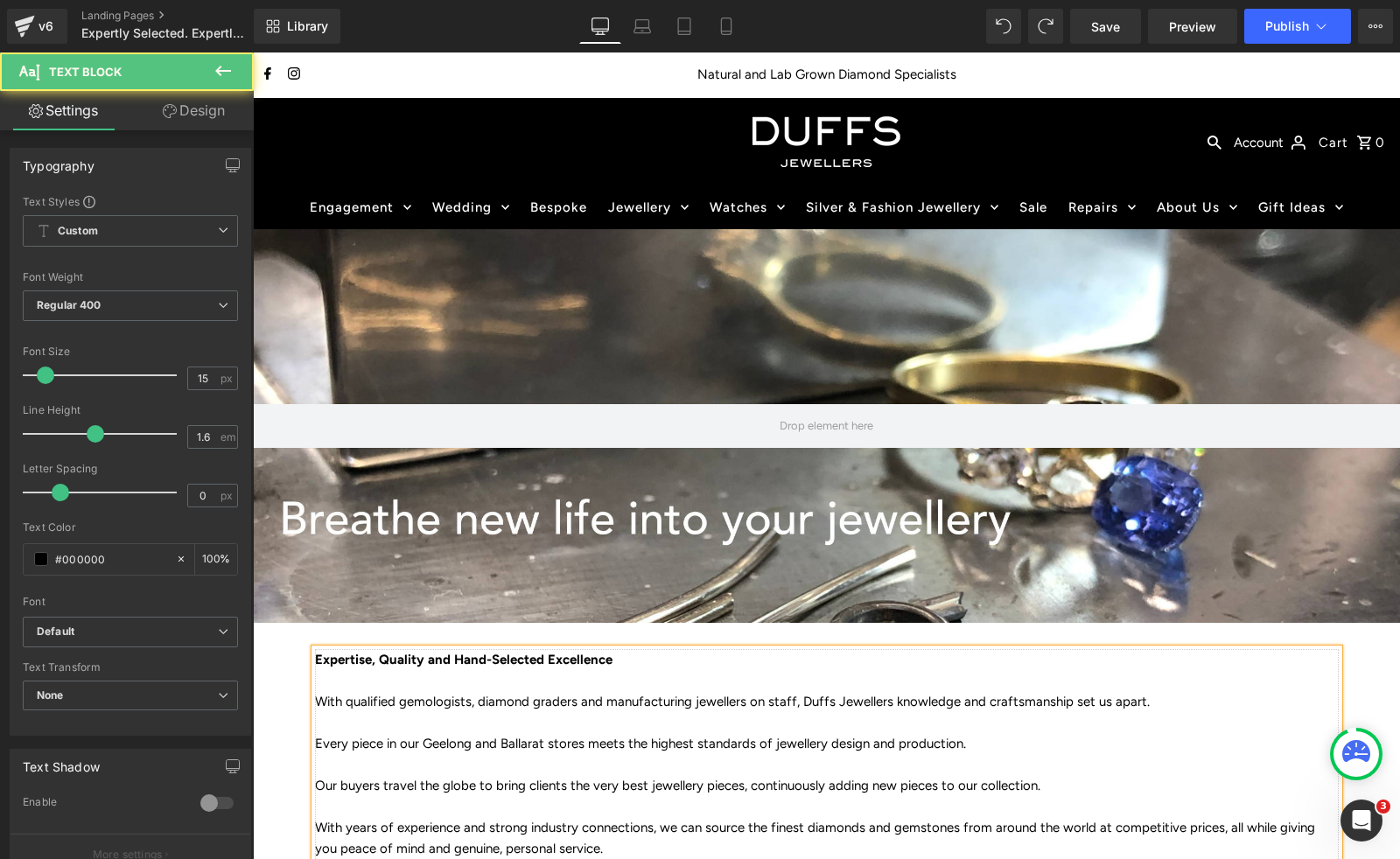
click at [535, 720] on p at bounding box center [826, 721] width 1023 height 21
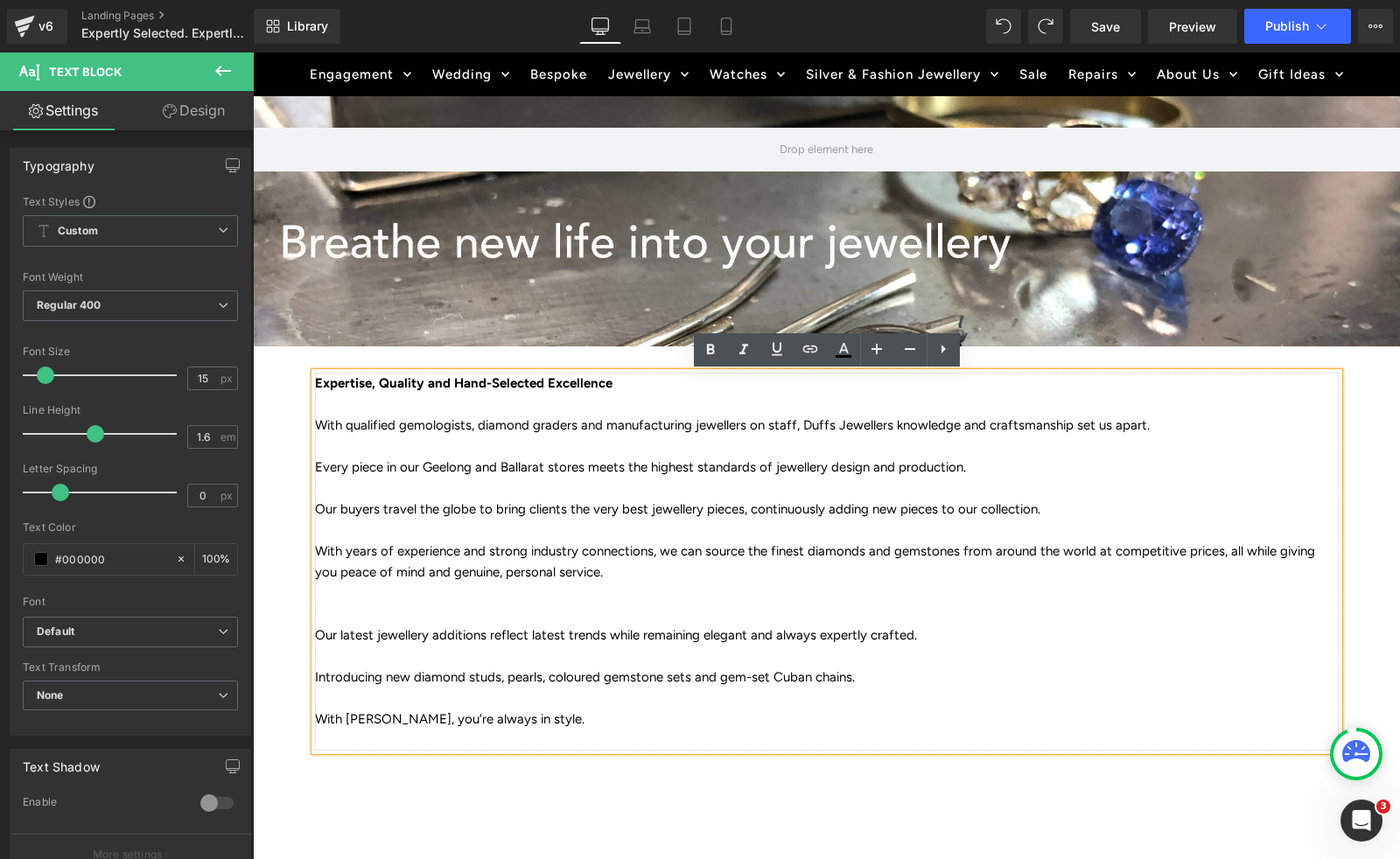
scroll to position [277, 0]
click at [322, 631] on p "Our latest jewellery additions reflect latest trends while remaining elegant an…" at bounding box center [826, 634] width 1023 height 21
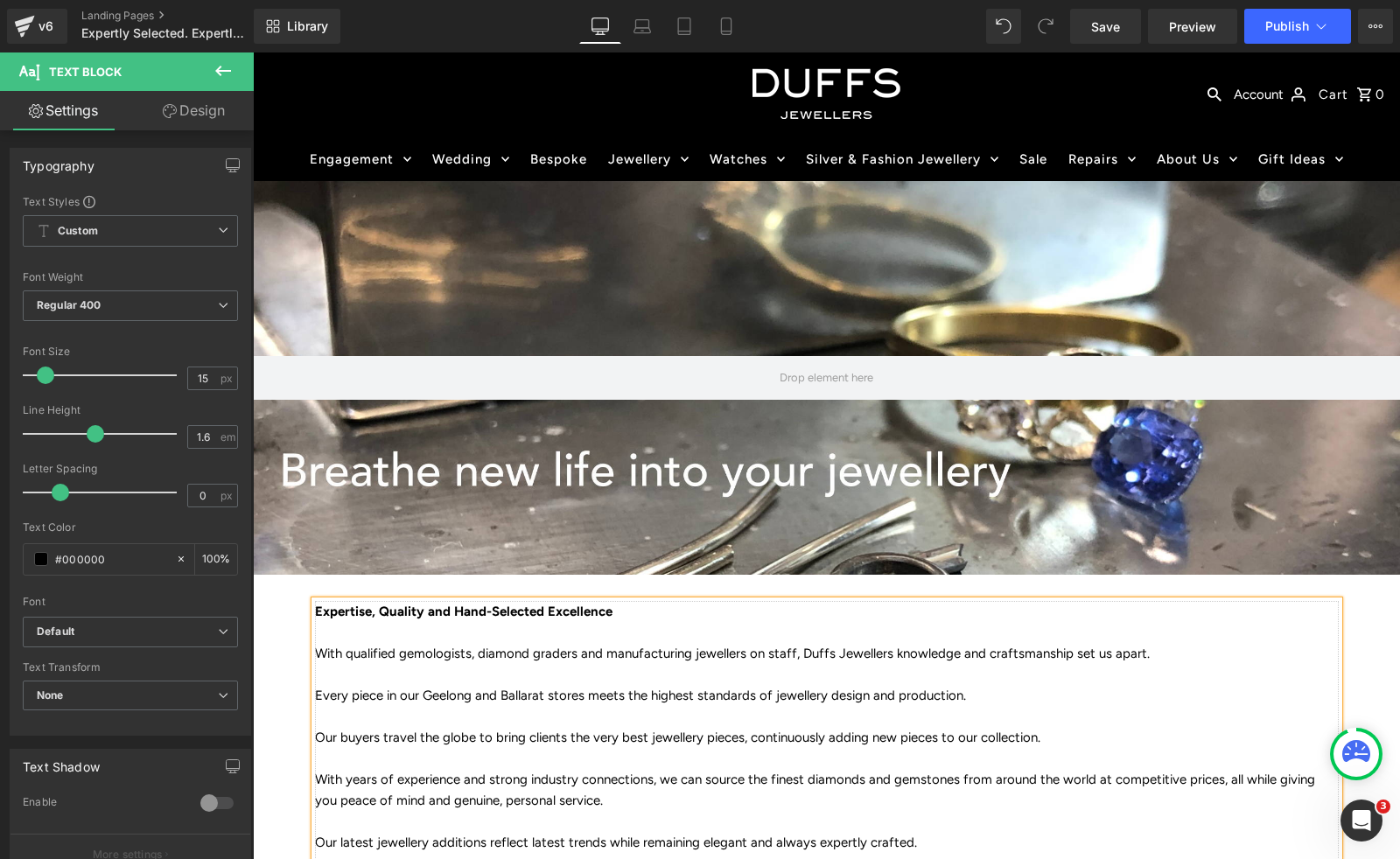
scroll to position [0, 0]
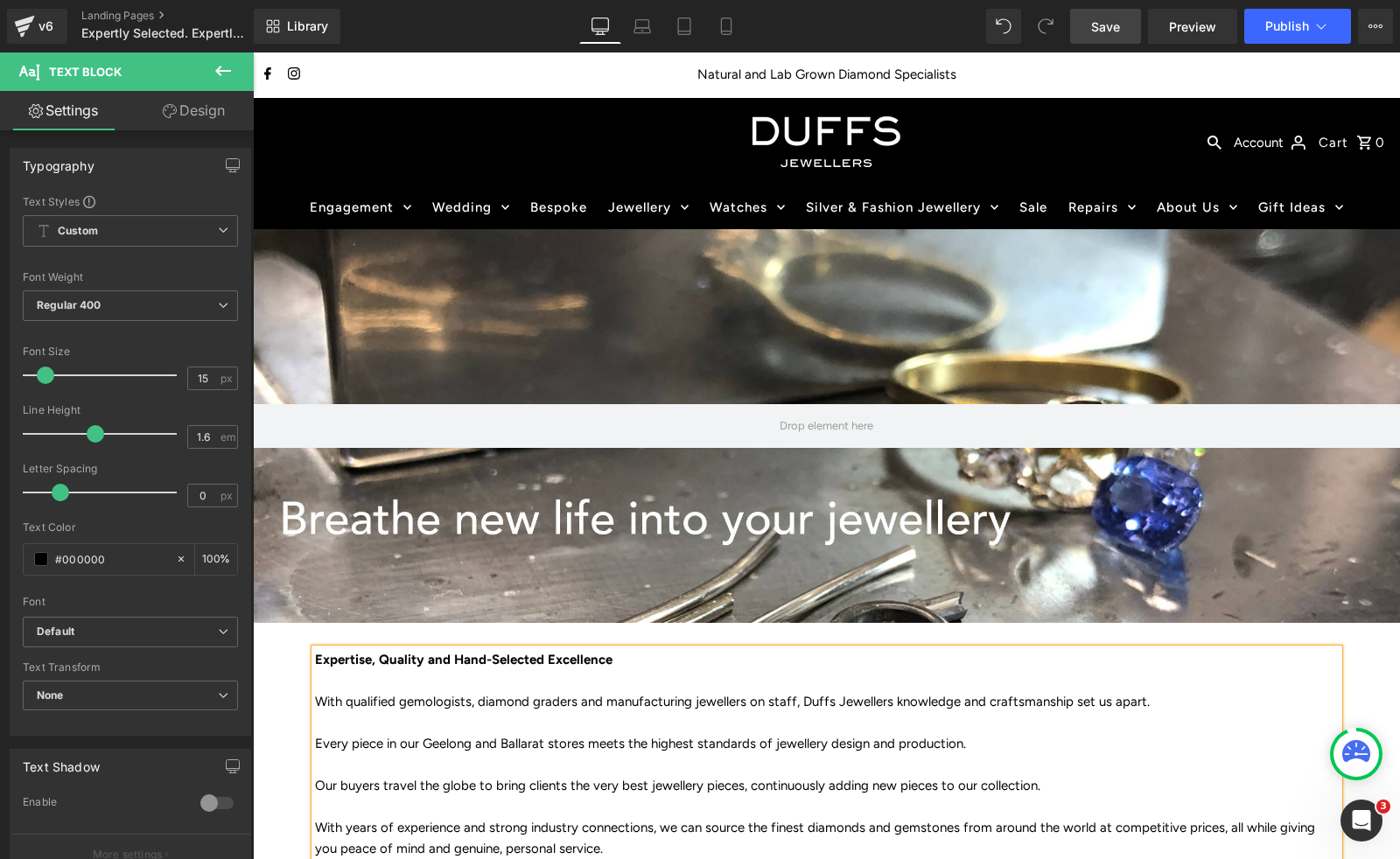
click at [1099, 20] on span "Save" at bounding box center [1105, 27] width 29 height 19
